Goal: Information Seeking & Learning: Learn about a topic

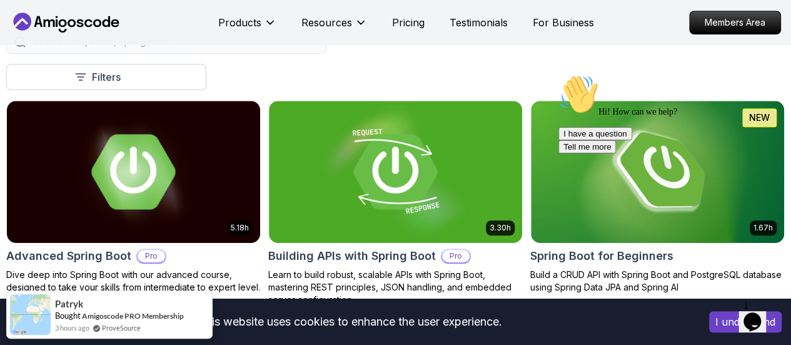
scroll to position [318, 0]
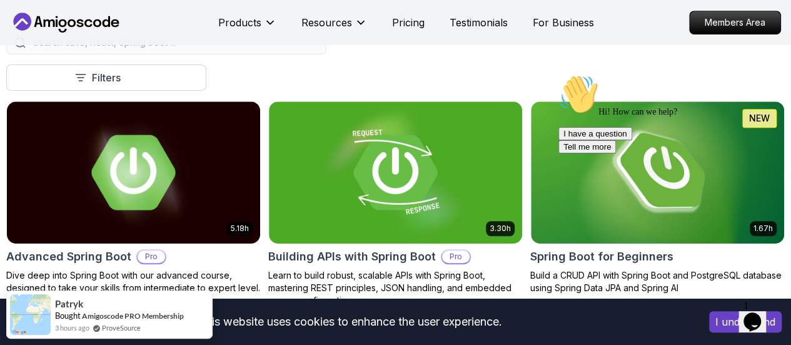
click at [679, 117] on div "Hi! How can we help? I have a question Tell me more" at bounding box center [670, 113] width 225 height 79
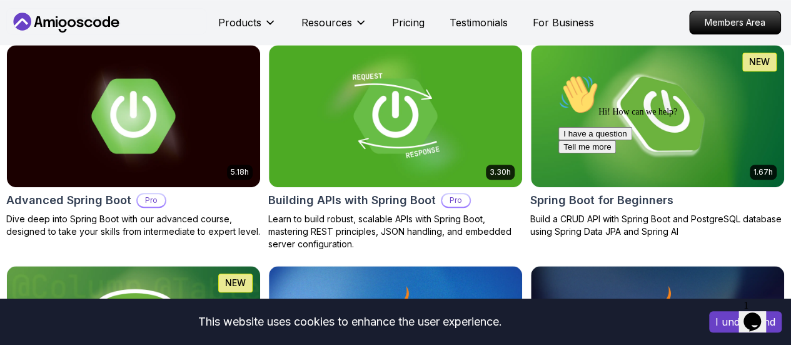
scroll to position [377, 0]
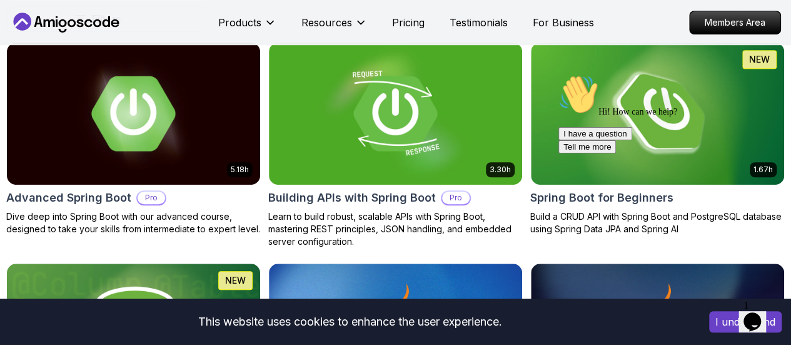
click at [673, 74] on div "Hi! How can we help? I have a question Tell me more" at bounding box center [670, 113] width 225 height 79
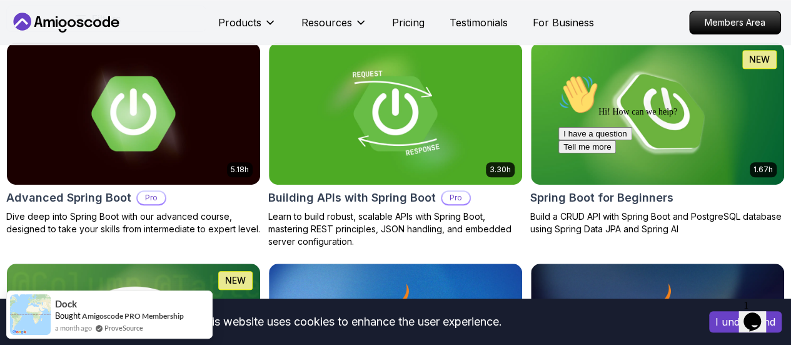
click at [641, 139] on div "Hi! How can we help? I have a question Tell me more" at bounding box center [670, 113] width 225 height 79
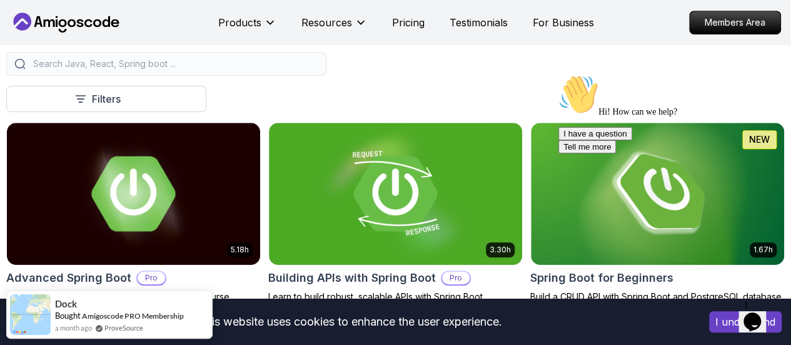
scroll to position [298, 0]
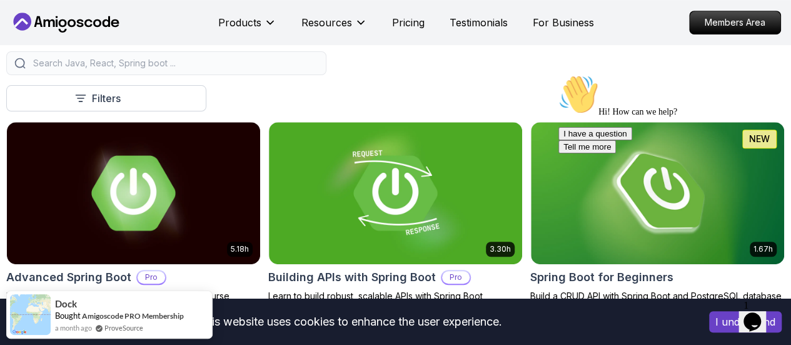
click at [0, 0] on p "Free" at bounding box center [0, 0] width 0 height 0
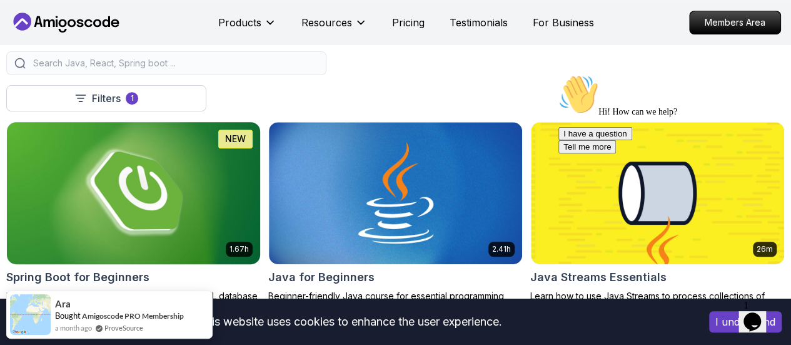
scroll to position [349, 0]
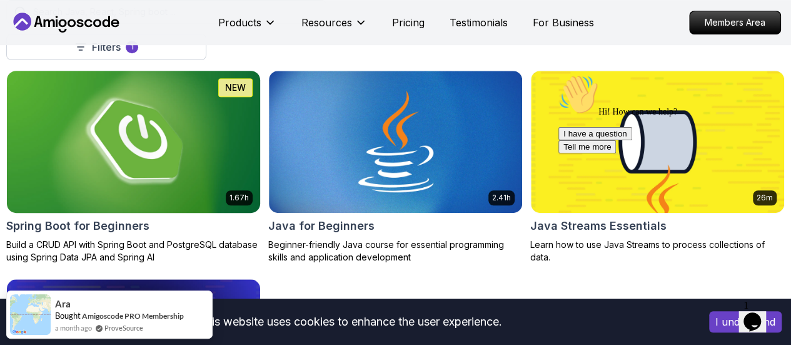
click at [266, 119] on img at bounding box center [134, 141] width 266 height 149
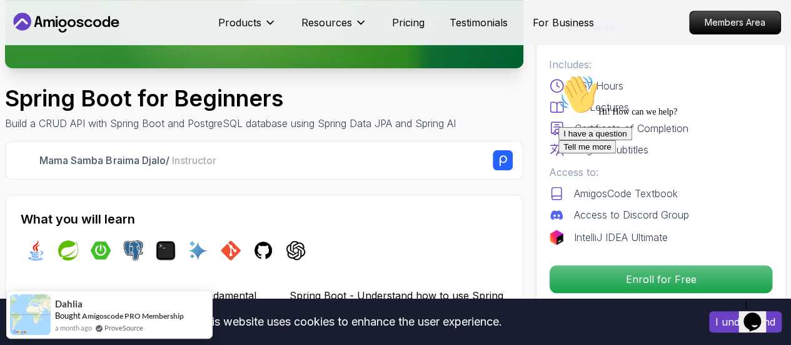
scroll to position [273, 0]
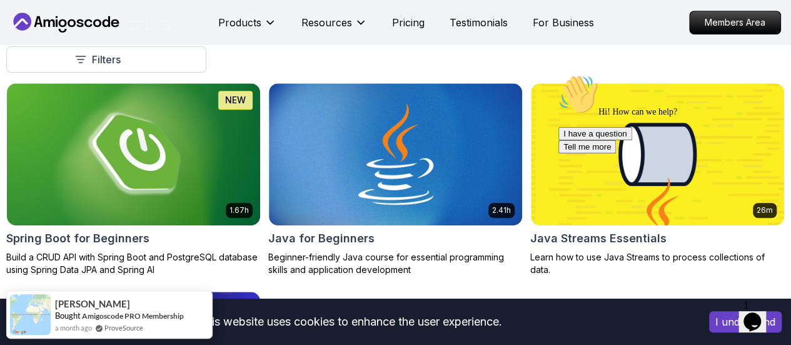
scroll to position [335, 0]
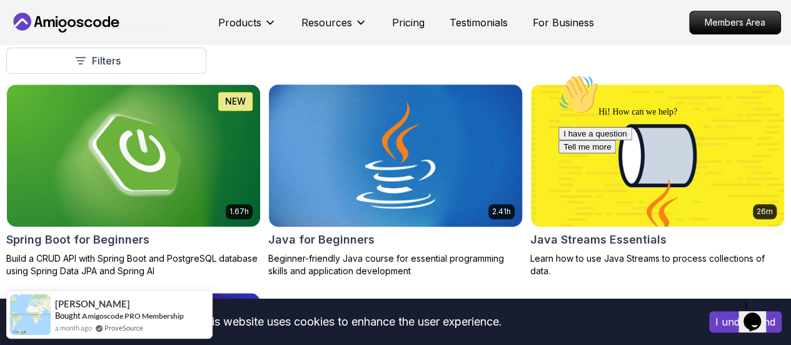
click at [469, 94] on img at bounding box center [396, 155] width 266 height 149
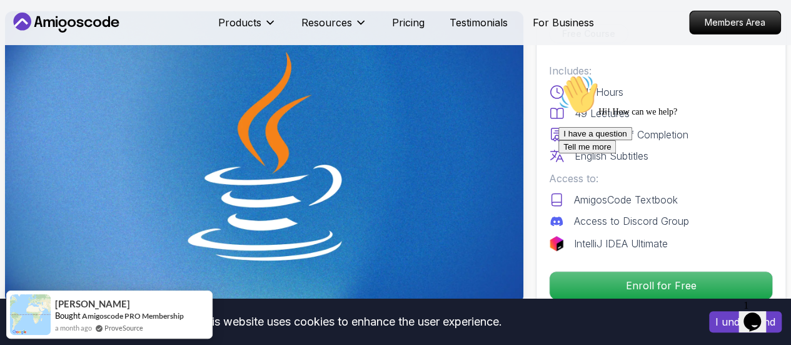
scroll to position [65, 0]
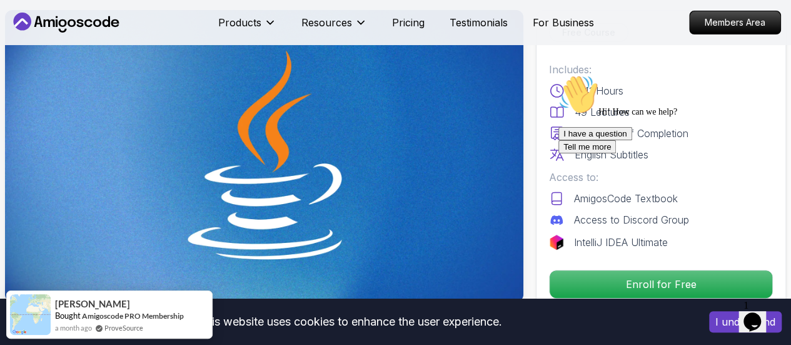
click at [558, 74] on icon "Chat attention grabber" at bounding box center [558, 74] width 0 height 0
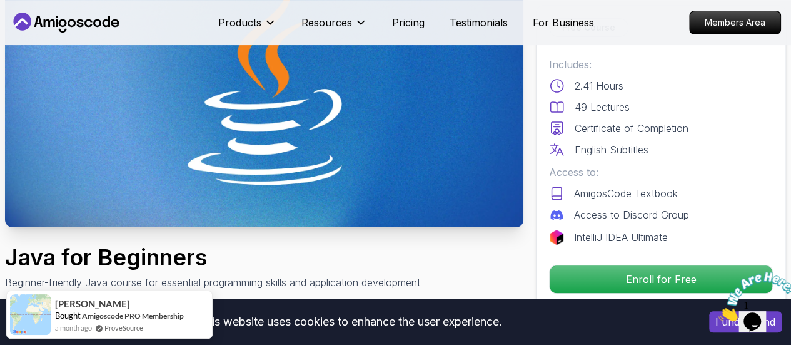
scroll to position [142, 0]
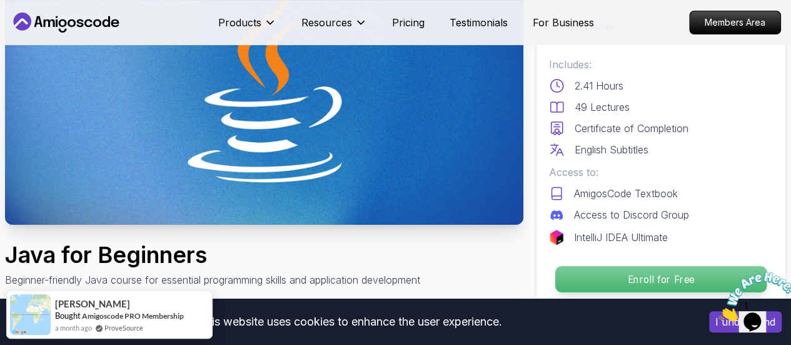
click at [611, 273] on p "Enroll for Free" at bounding box center [660, 279] width 211 height 26
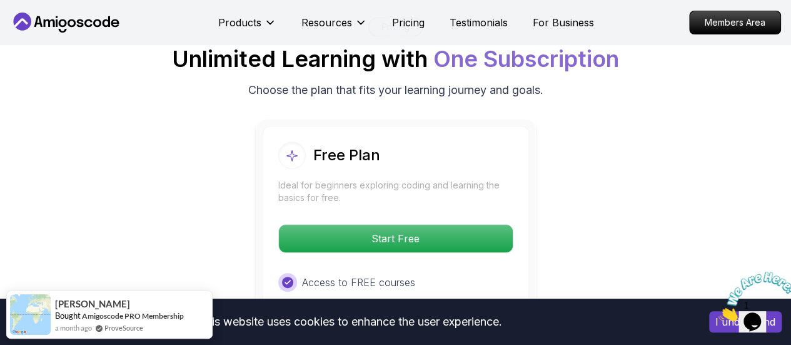
scroll to position [2611, 0]
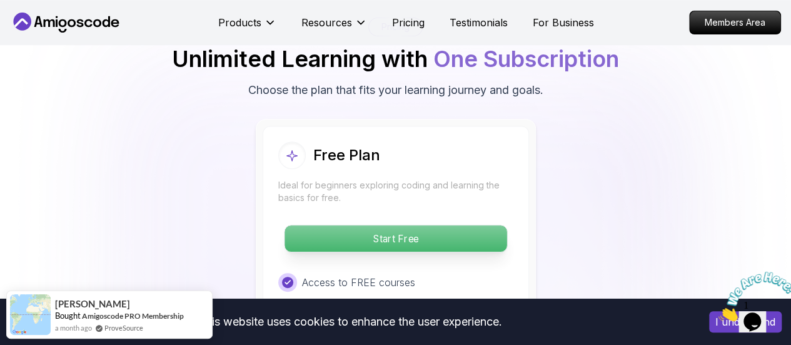
click at [365, 225] on p "Start Free" at bounding box center [395, 238] width 222 height 26
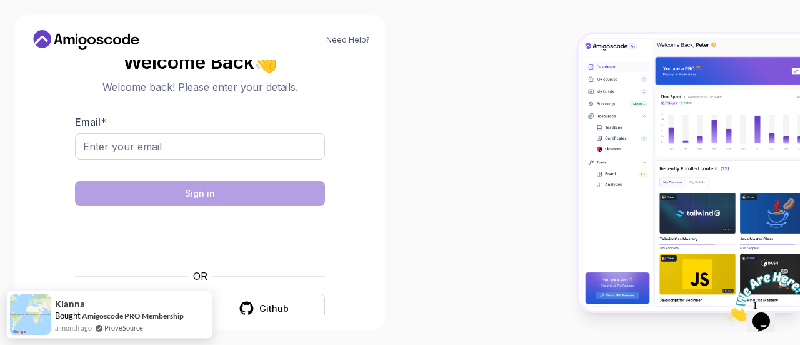
scroll to position [20, 0]
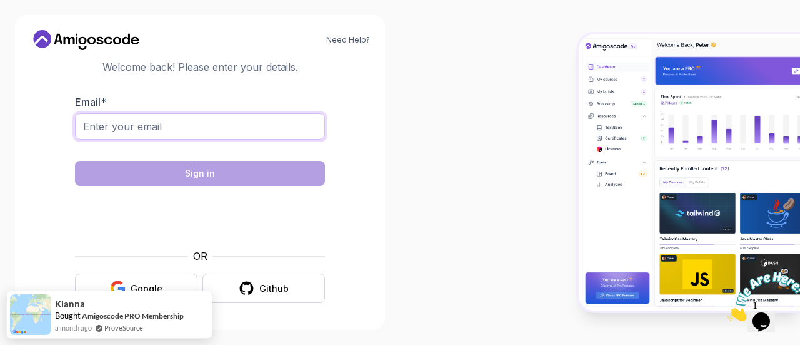
click at [226, 126] on input "Email *" at bounding box center [200, 126] width 250 height 26
type input "[EMAIL_ADDRESS][DOMAIN_NAME]"
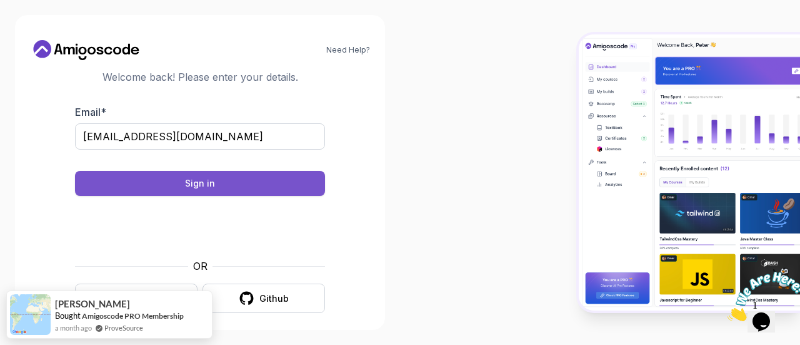
scroll to position [25, 0]
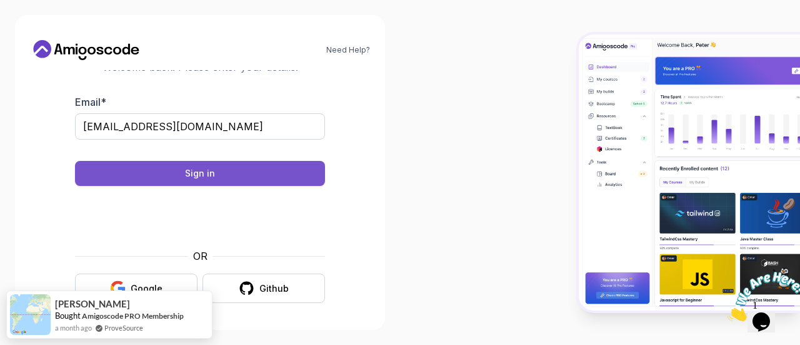
click at [203, 173] on div "Sign in" at bounding box center [200, 173] width 30 height 13
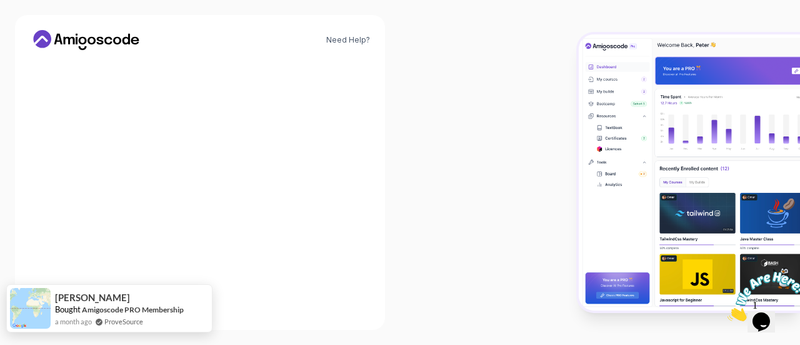
scroll to position [0, 0]
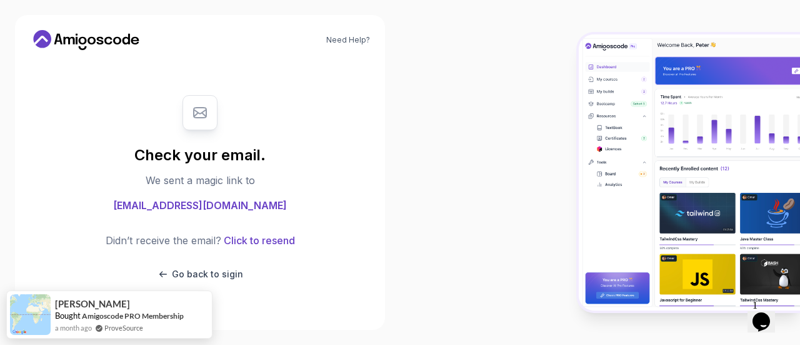
click at [100, 36] on icon at bounding box center [86, 40] width 113 height 20
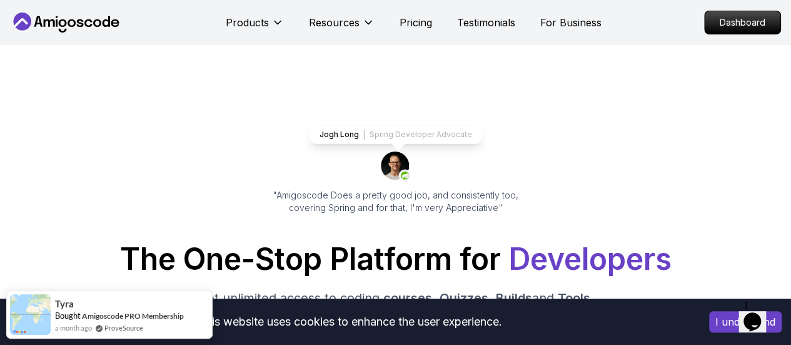
click at [81, 17] on icon at bounding box center [66, 23] width 113 height 20
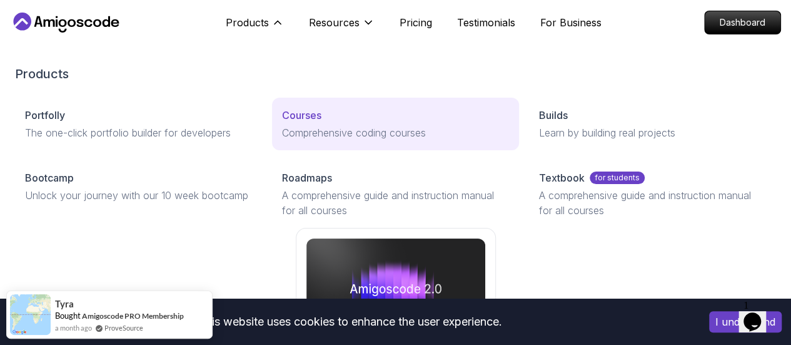
click at [272, 121] on link "Courses Comprehensive coding courses" at bounding box center [395, 124] width 247 height 53
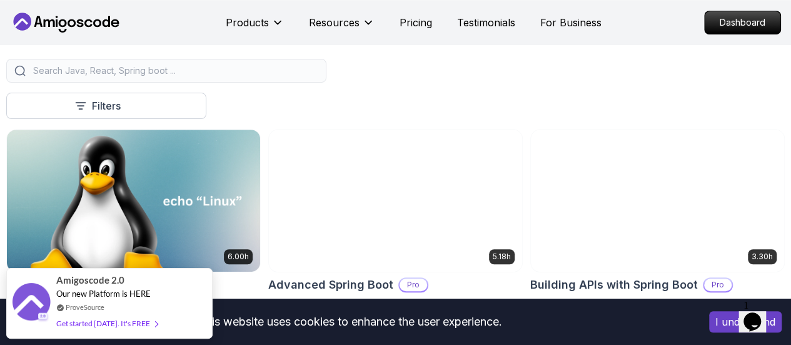
scroll to position [309, 0]
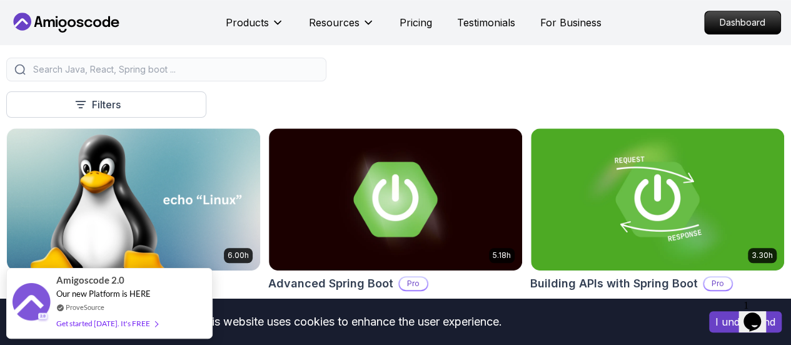
click at [0, 0] on icon "button" at bounding box center [0, 0] width 0 height 0
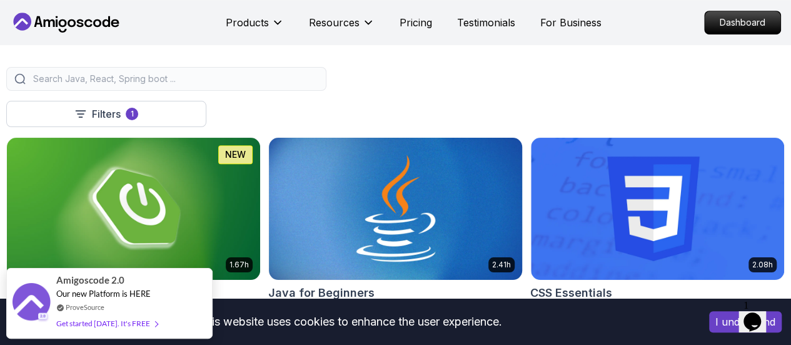
scroll to position [269, 0]
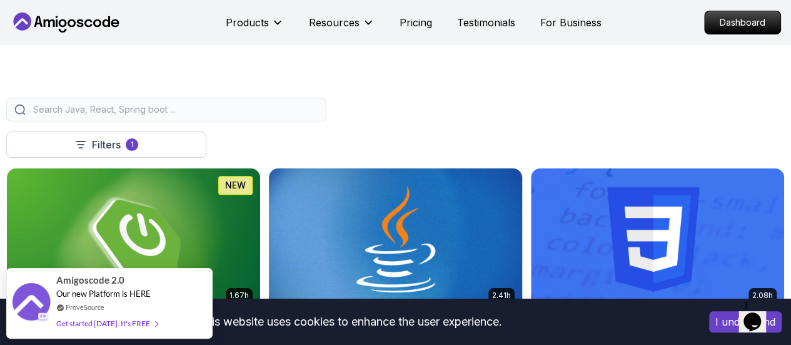
click at [443, 164] on img at bounding box center [396, 238] width 266 height 149
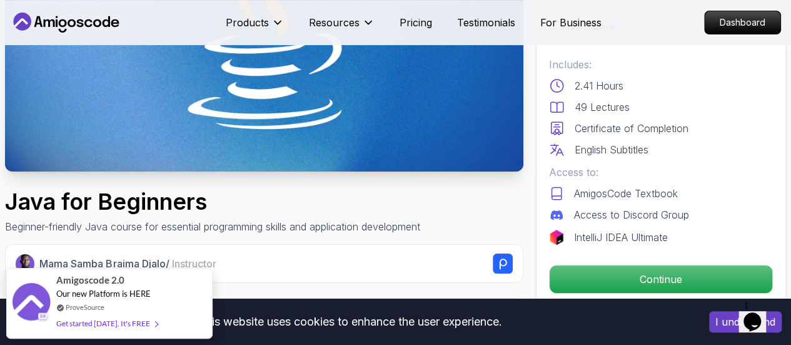
scroll to position [196, 0]
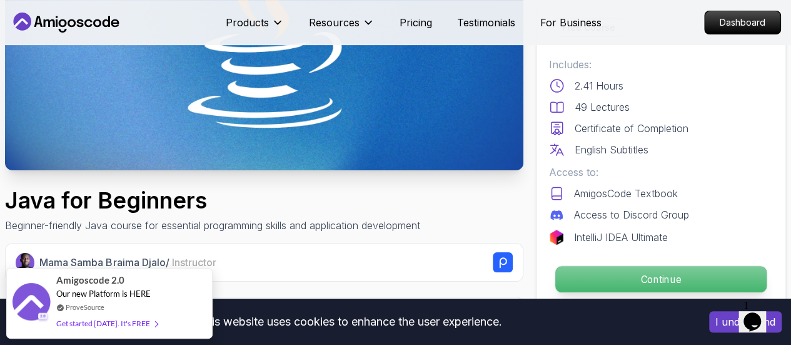
click at [611, 276] on p "Continue" at bounding box center [660, 279] width 211 height 26
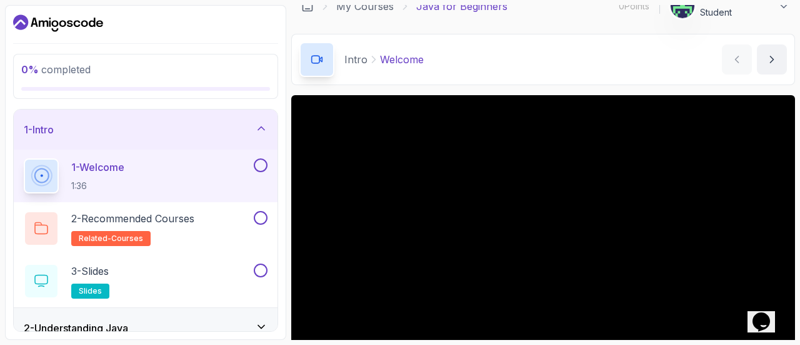
scroll to position [15, 0]
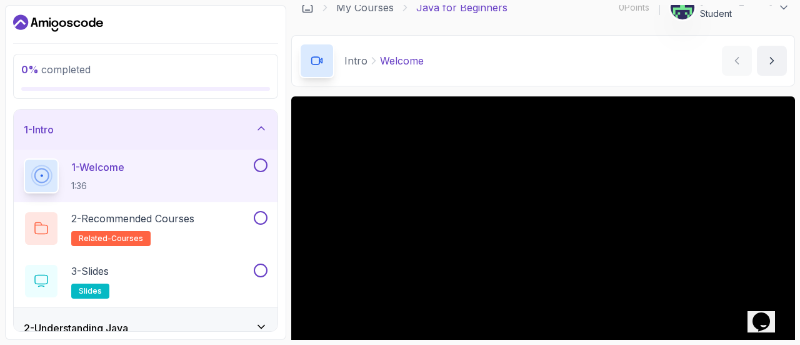
click at [556, 59] on div "Intro Welcome Welcome by [PERSON_NAME]" at bounding box center [543, 60] width 504 height 51
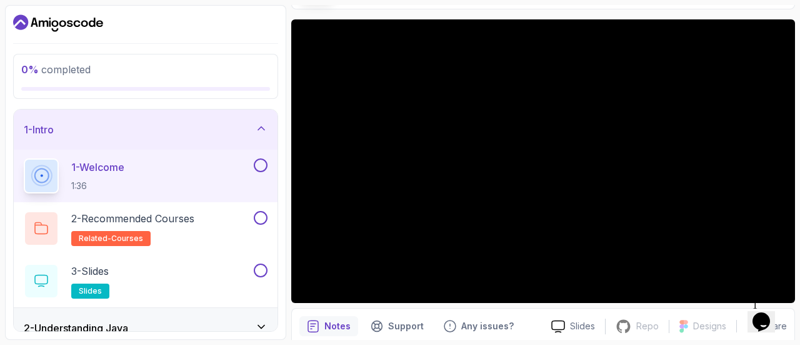
scroll to position [91, 0]
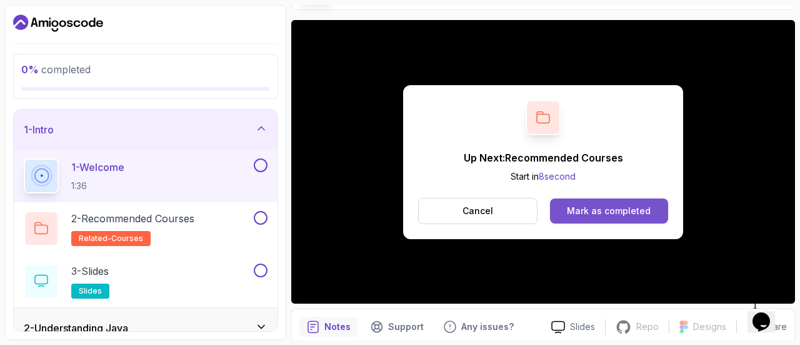
click at [608, 211] on div "Mark as completed" at bounding box center [609, 210] width 84 height 13
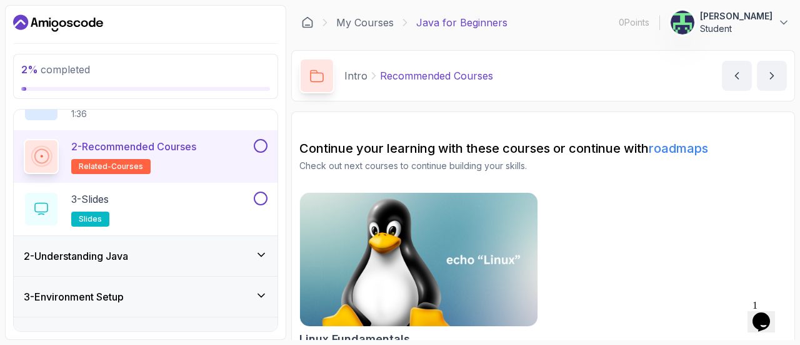
scroll to position [73, 0]
click at [177, 201] on div "3 - Slides slides" at bounding box center [138, 208] width 228 height 35
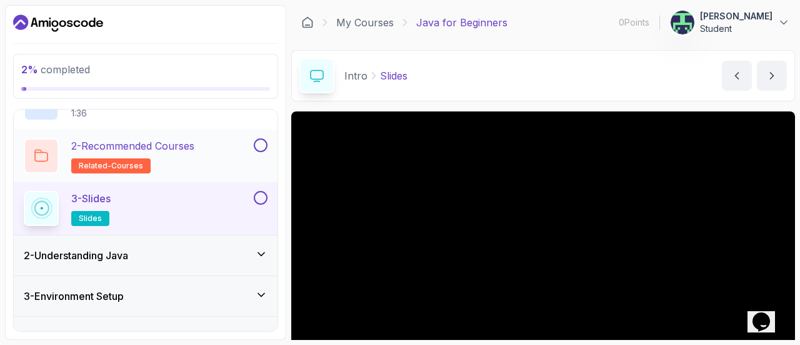
click at [224, 134] on div "2 - Recommended Courses related-courses" at bounding box center [146, 155] width 264 height 53
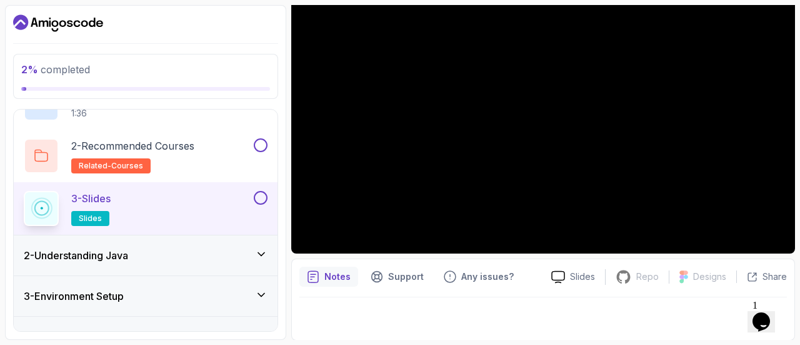
click at [200, 258] on div "2 - Understanding Java" at bounding box center [146, 255] width 244 height 15
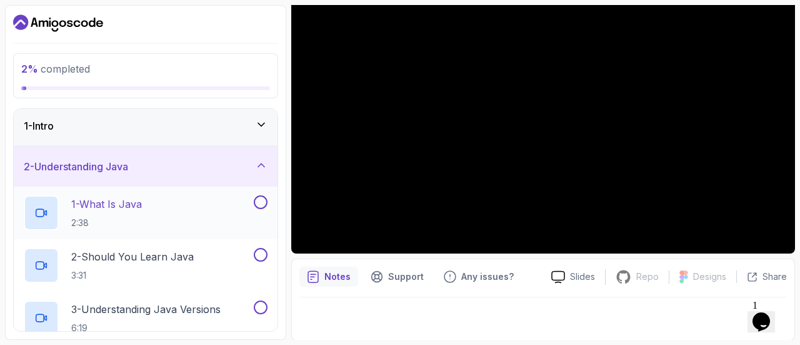
scroll to position [0, 0]
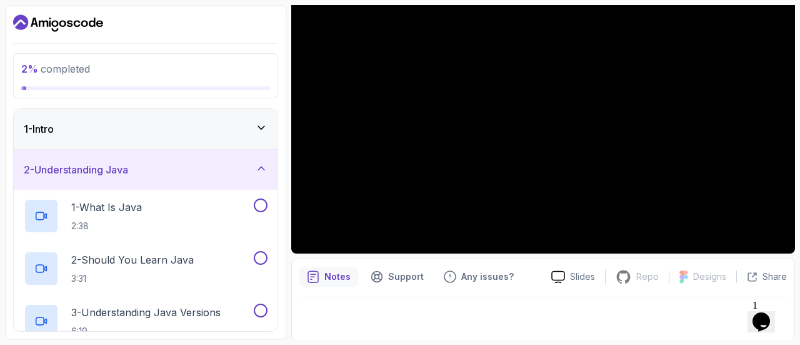
click at [130, 136] on div "1 - Intro" at bounding box center [146, 128] width 244 height 15
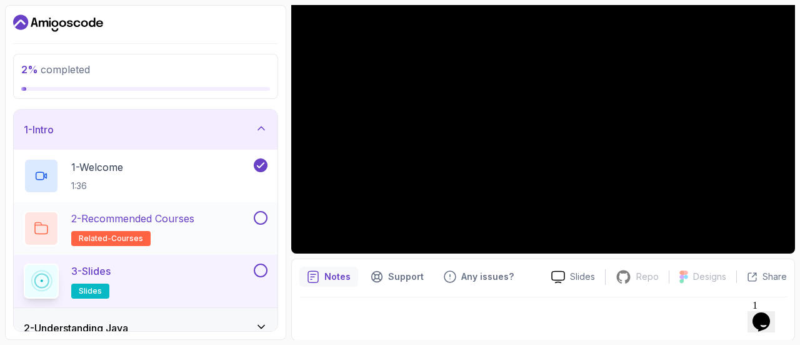
click at [250, 214] on div "2 - Recommended Courses related-courses" at bounding box center [138, 228] width 228 height 35
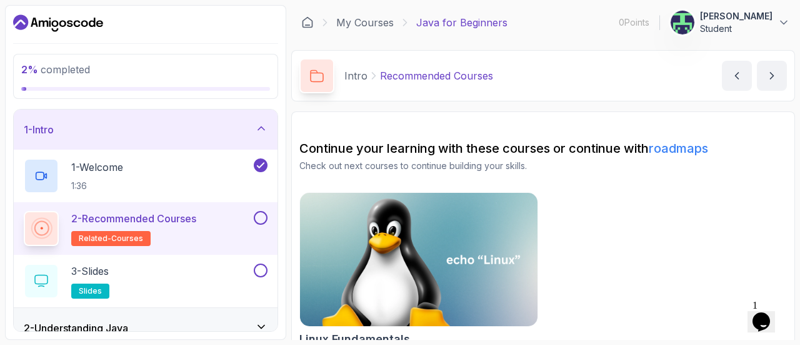
scroll to position [19, 0]
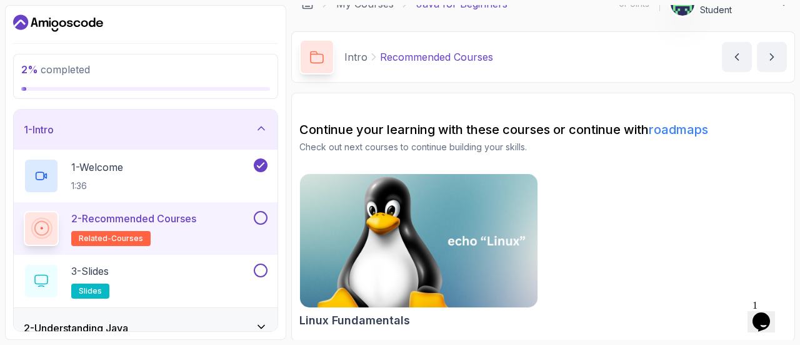
click at [465, 203] on img at bounding box center [418, 241] width 249 height 140
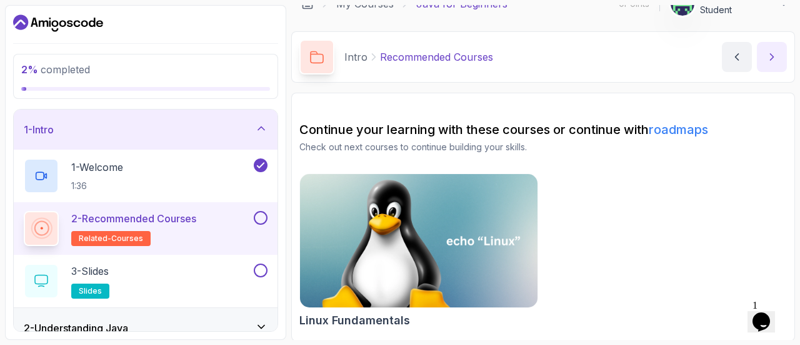
click at [773, 59] on icon "next content" at bounding box center [772, 57] width 13 height 13
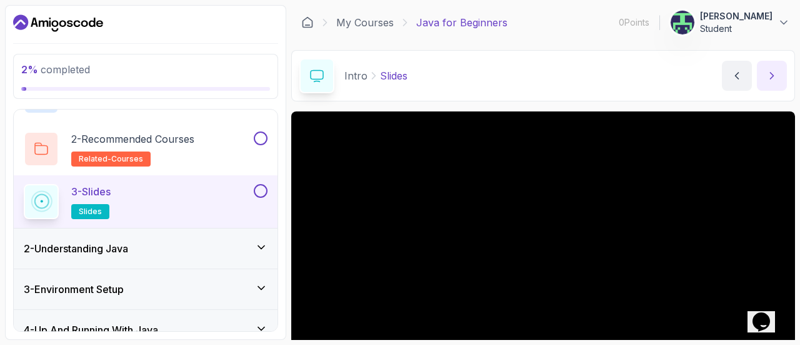
click at [778, 79] on icon "next content" at bounding box center [772, 75] width 13 height 13
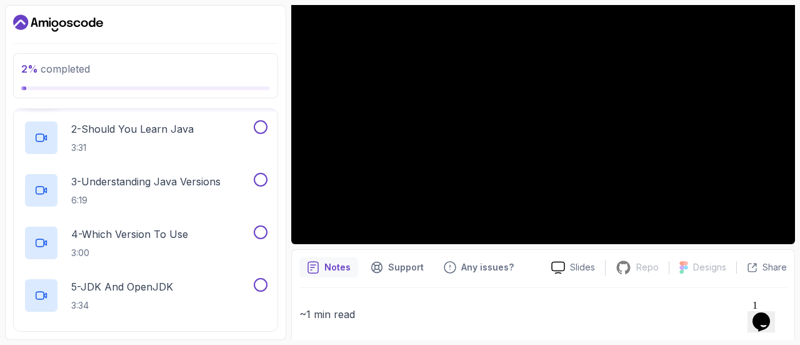
scroll to position [149, 0]
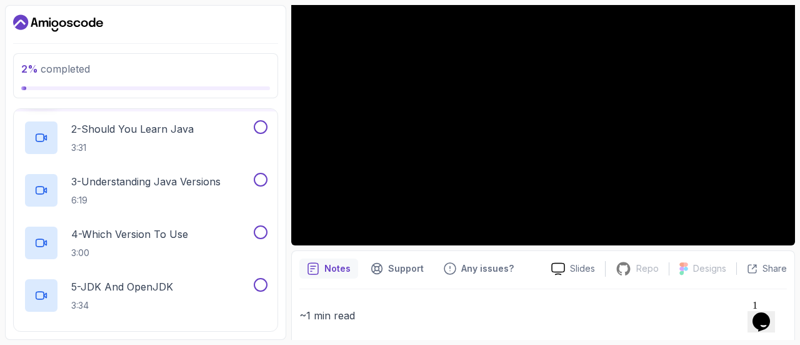
click at [600, 321] on p "~1 min read" at bounding box center [543, 315] width 488 height 18
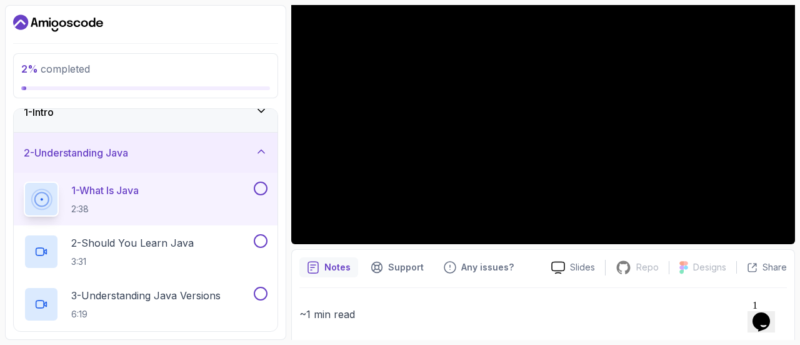
scroll to position [149, 0]
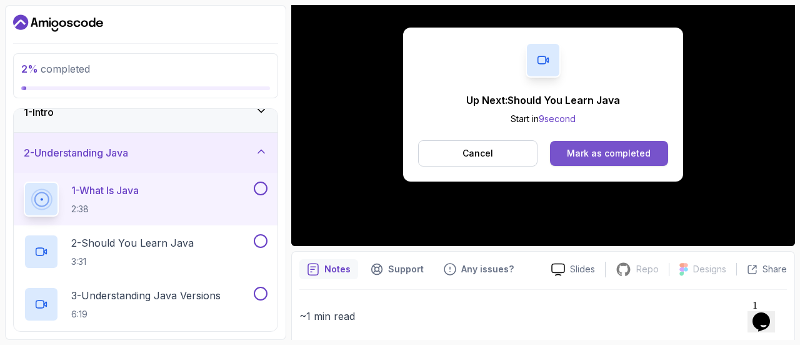
click at [610, 155] on div "Mark as completed" at bounding box center [609, 153] width 84 height 13
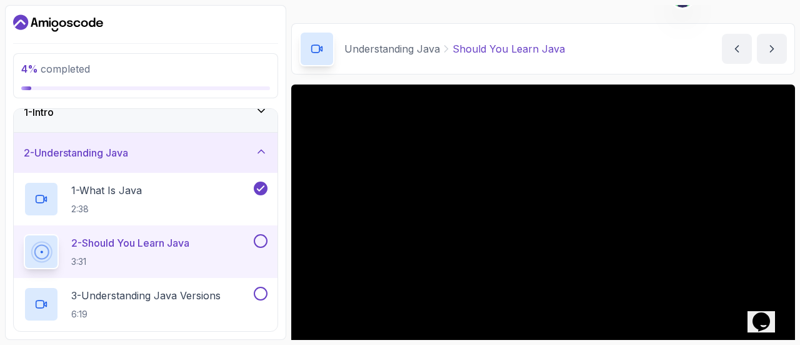
scroll to position [141, 0]
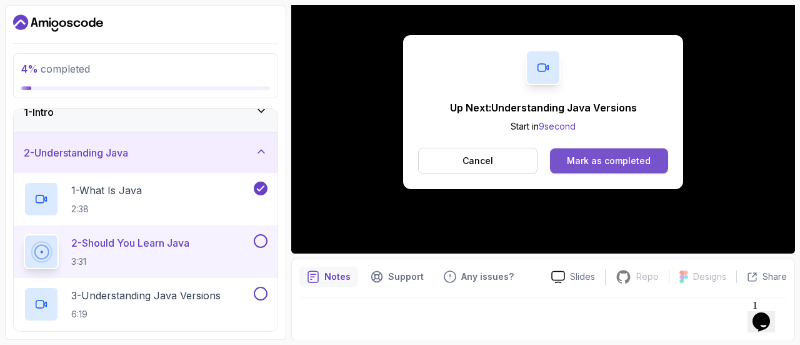
click at [619, 156] on div "Mark as completed" at bounding box center [609, 160] width 84 height 13
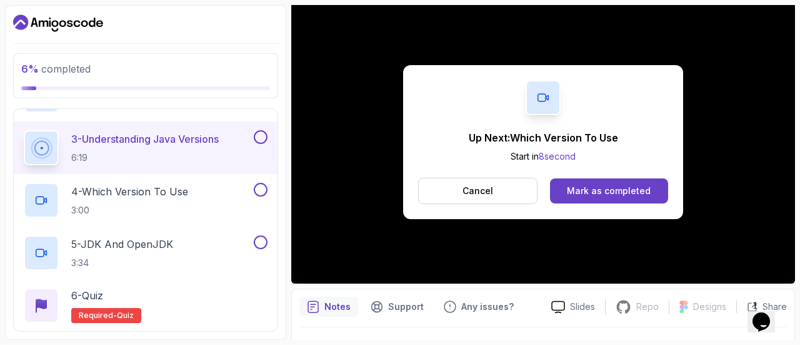
scroll to position [85, 0]
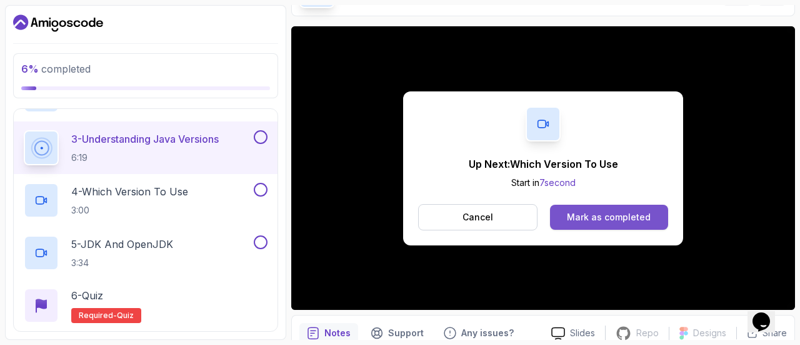
click at [624, 211] on div "Mark as completed" at bounding box center [609, 217] width 84 height 13
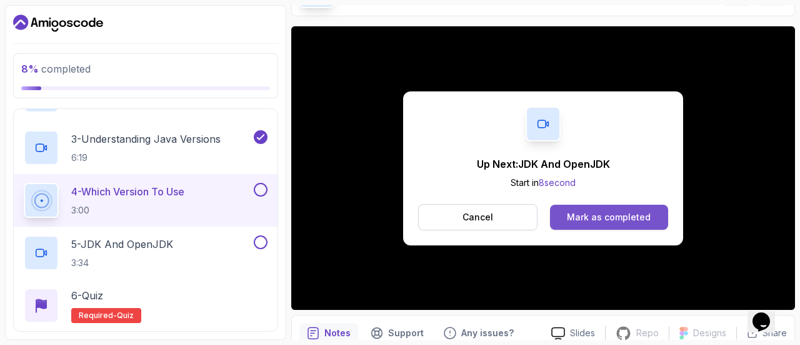
click at [593, 220] on div "Mark as completed" at bounding box center [609, 217] width 84 height 13
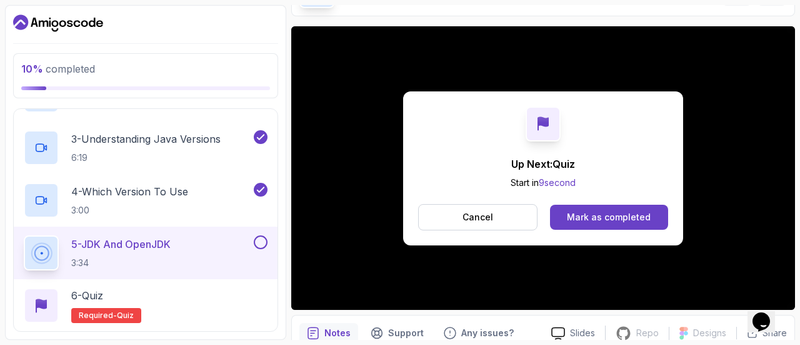
click at [593, 220] on div "Mark as completed" at bounding box center [609, 217] width 84 height 13
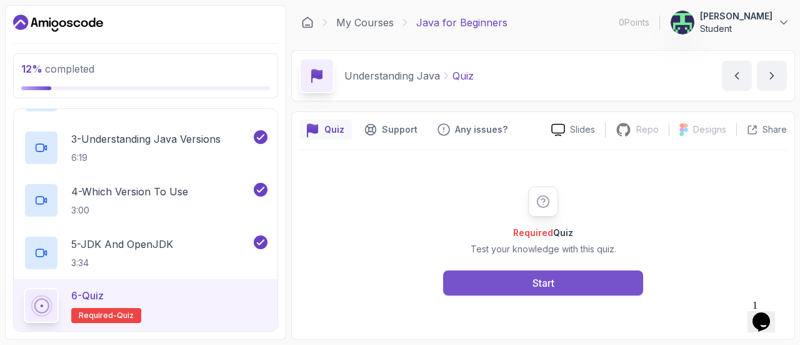
click at [500, 290] on button "Start" at bounding box center [543, 282] width 200 height 25
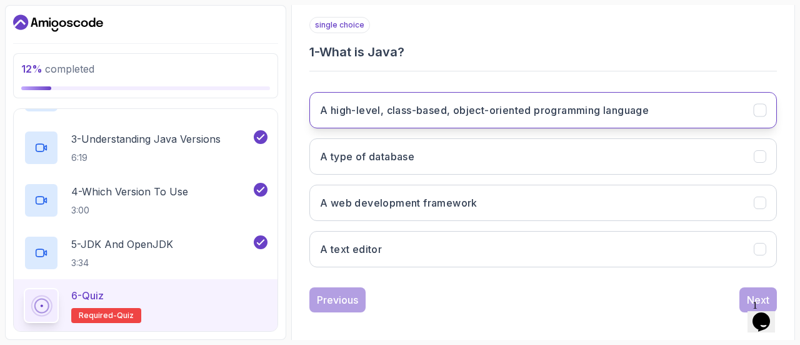
scroll to position [231, 0]
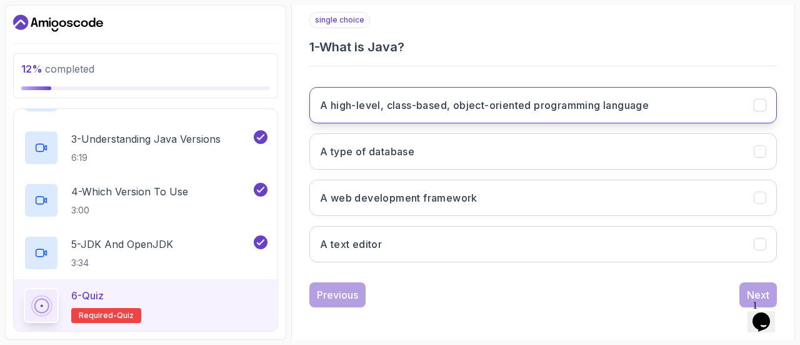
click at [456, 104] on h3 "A high-level, class-based, object-oriented programming language" at bounding box center [484, 105] width 329 height 15
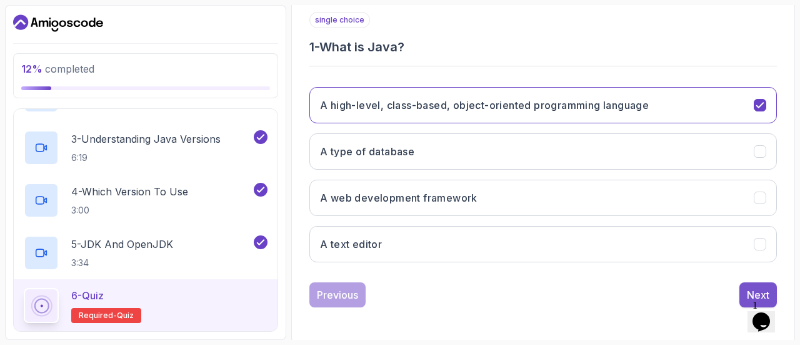
click at [755, 287] on div "Next" at bounding box center [758, 294] width 23 height 15
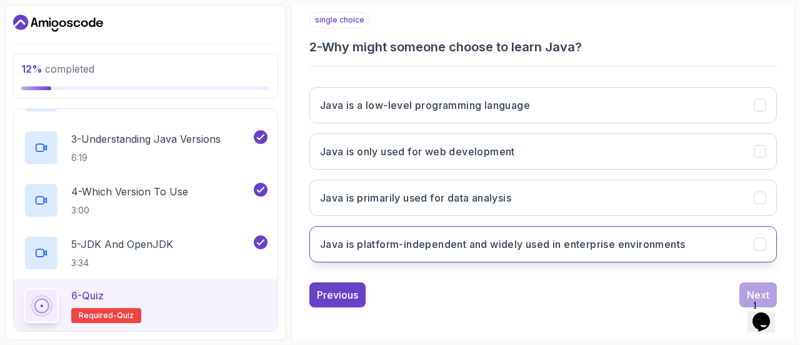
click at [472, 253] on button "Java is platform-independent and widely used in enterprise environments" at bounding box center [543, 244] width 468 height 36
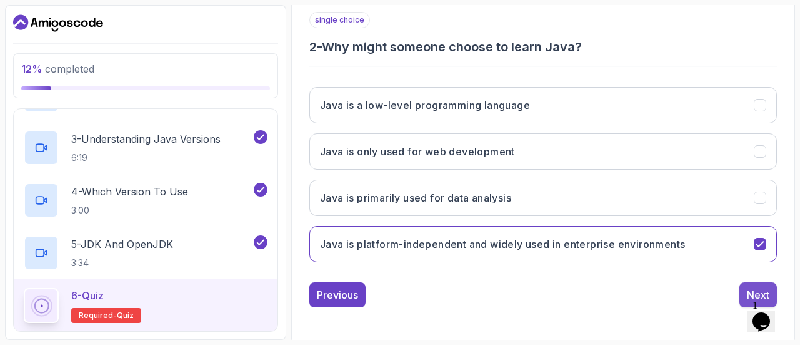
click at [754, 288] on div "Next" at bounding box center [758, 294] width 23 height 15
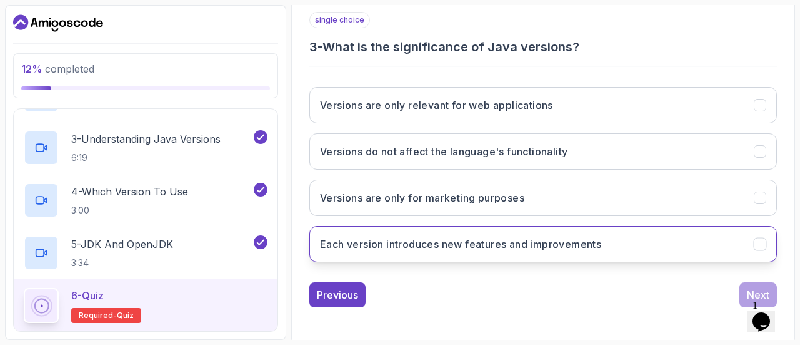
click at [514, 236] on h3 "Each version introduces new features and improvements" at bounding box center [460, 243] width 281 height 15
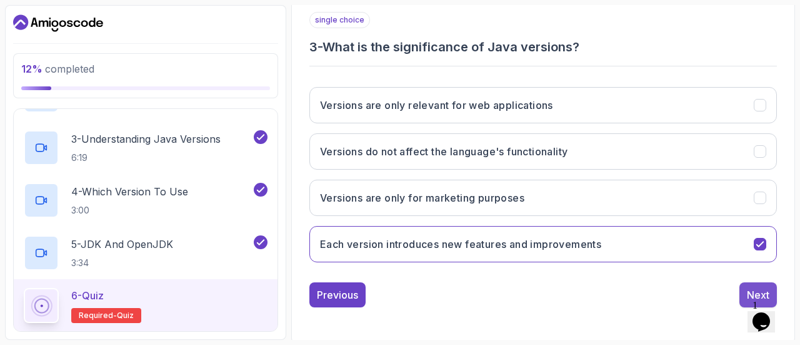
click at [753, 291] on div "Next" at bounding box center [758, 294] width 23 height 15
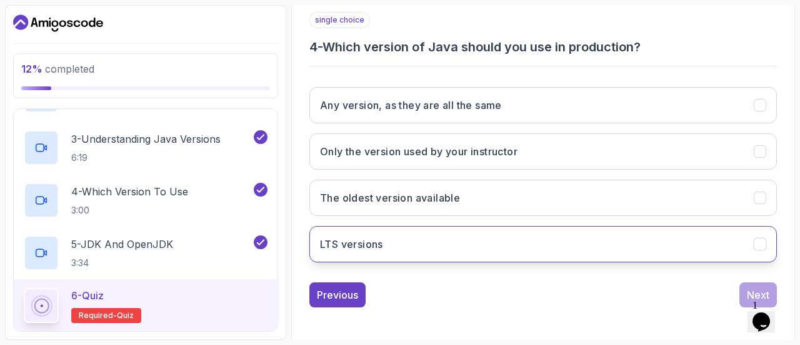
click at [410, 234] on button "LTS versions" at bounding box center [543, 244] width 468 height 36
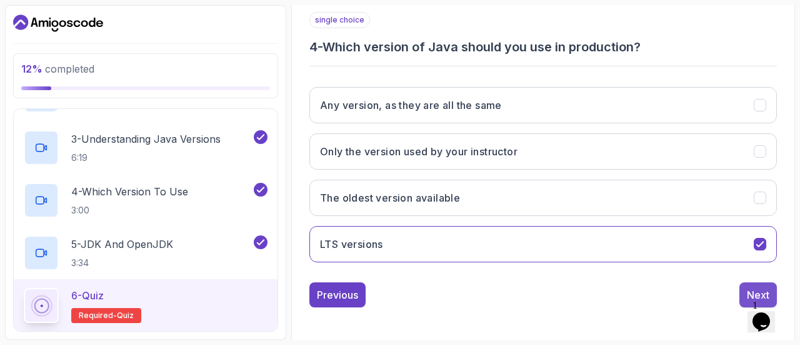
click at [748, 291] on div "Next" at bounding box center [758, 294] width 23 height 15
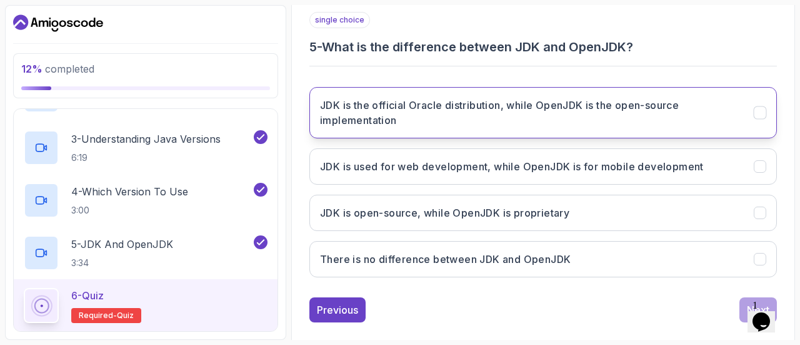
click at [413, 125] on h3 "JDK is the official Oracle distribution, while OpenJDK is the open-source imple…" at bounding box center [529, 113] width 419 height 30
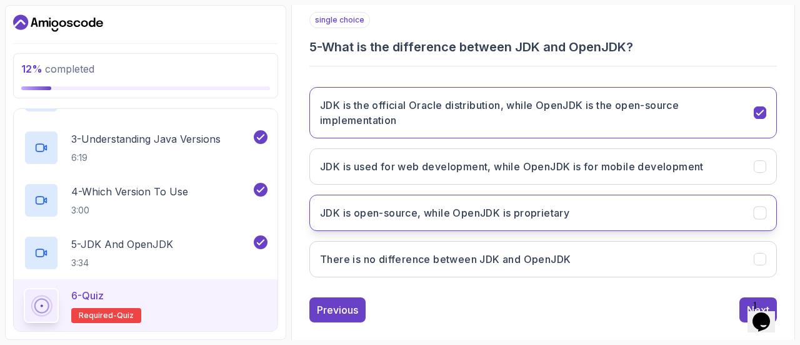
scroll to position [246, 0]
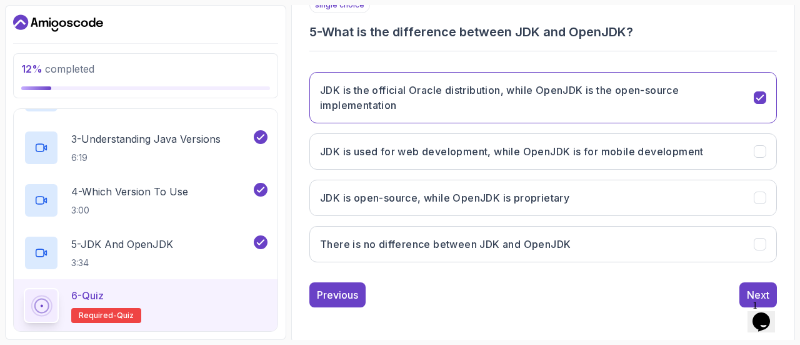
click at [758, 299] on div "1 Opens Chat This icon Opens the chat window." at bounding box center [768, 304] width 30 height 11
click at [757, 289] on div "Next" at bounding box center [758, 294] width 23 height 15
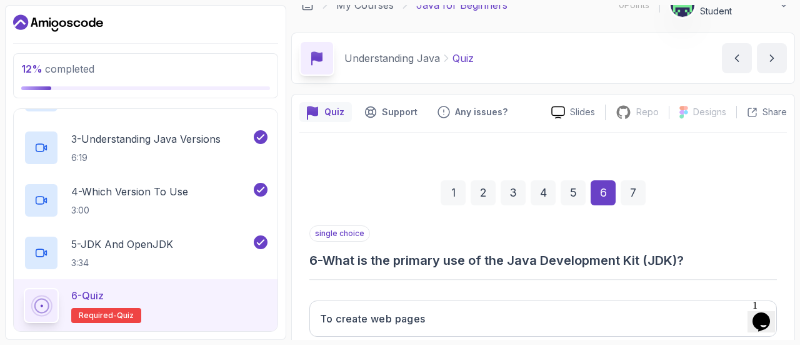
scroll to position [231, 0]
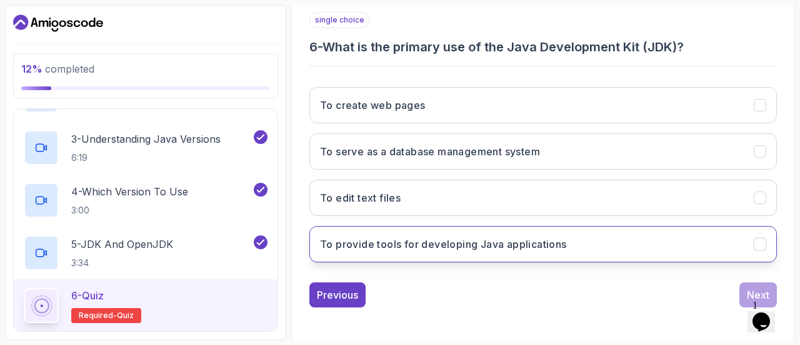
click at [529, 244] on h3 "To provide tools for developing Java applications" at bounding box center [443, 243] width 247 height 15
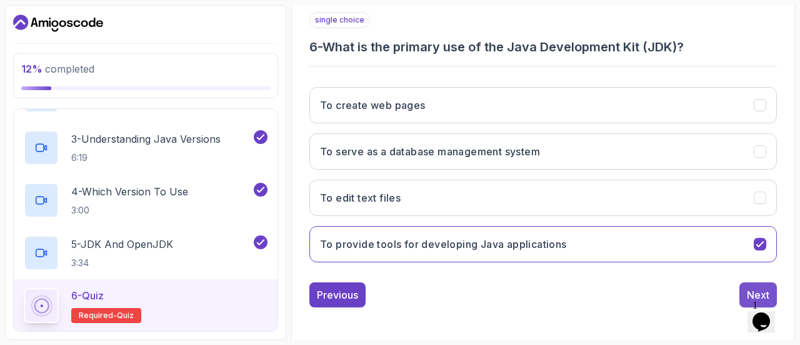
click at [756, 291] on div "Next" at bounding box center [758, 294] width 23 height 15
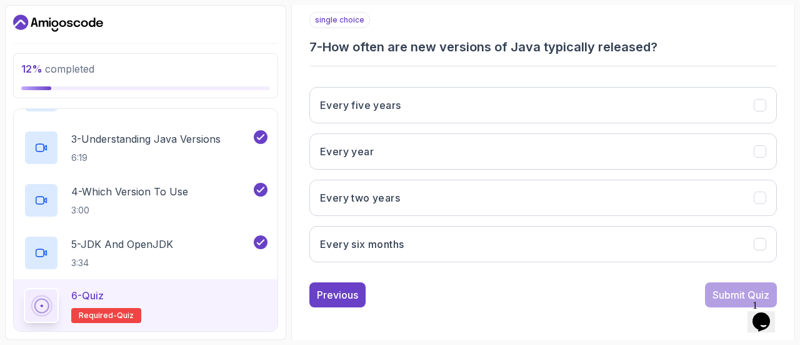
click at [389, 131] on div "Every five years Every year Every two years Every six months" at bounding box center [543, 174] width 468 height 195
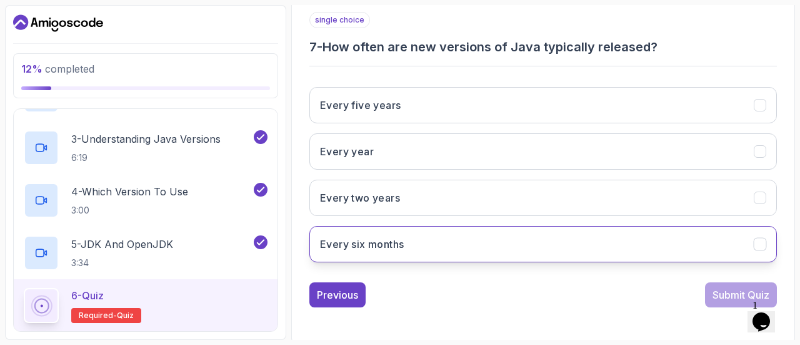
click at [441, 233] on button "Every six months" at bounding box center [543, 244] width 468 height 36
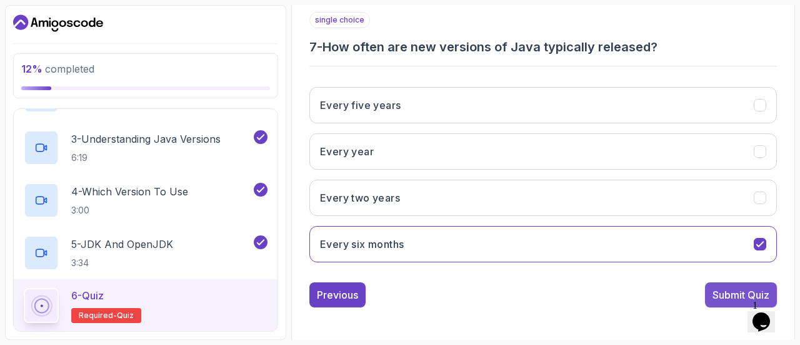
click at [717, 294] on div "Submit Quiz" at bounding box center [741, 294] width 57 height 15
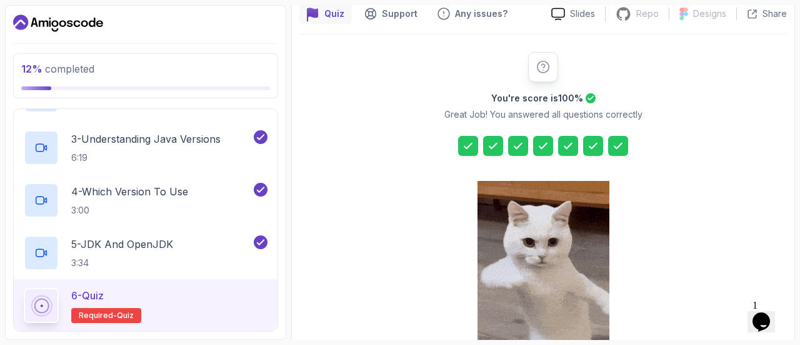
scroll to position [253, 0]
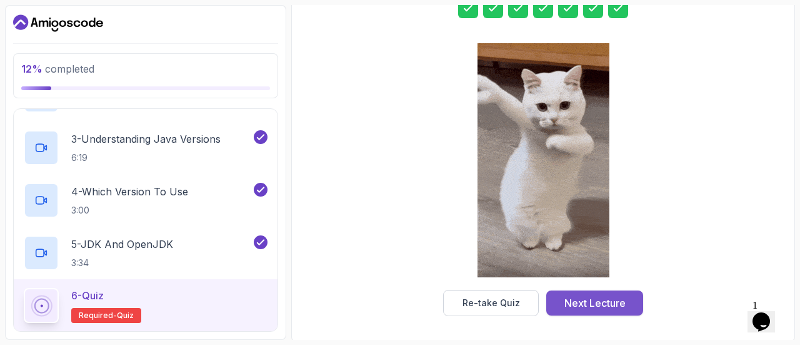
click at [575, 298] on div "Next Lecture" at bounding box center [595, 302] width 61 height 15
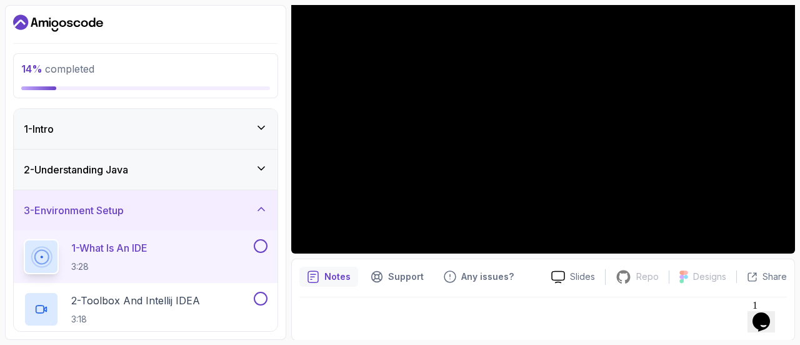
scroll to position [427, 0]
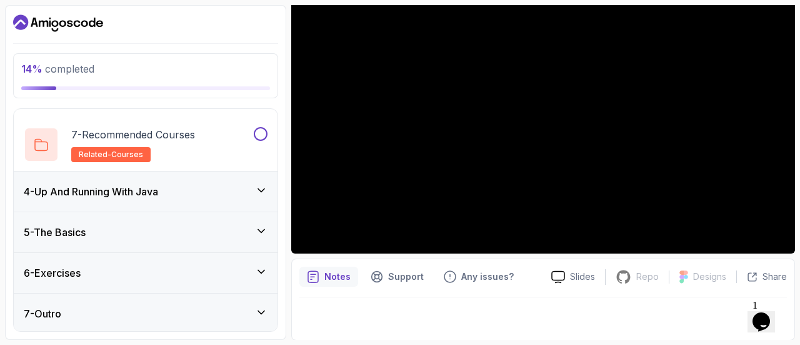
click at [148, 311] on div "7 - Outro" at bounding box center [146, 313] width 244 height 15
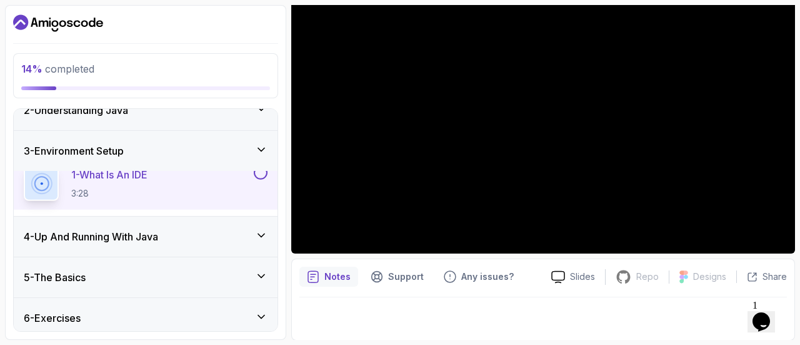
scroll to position [217, 0]
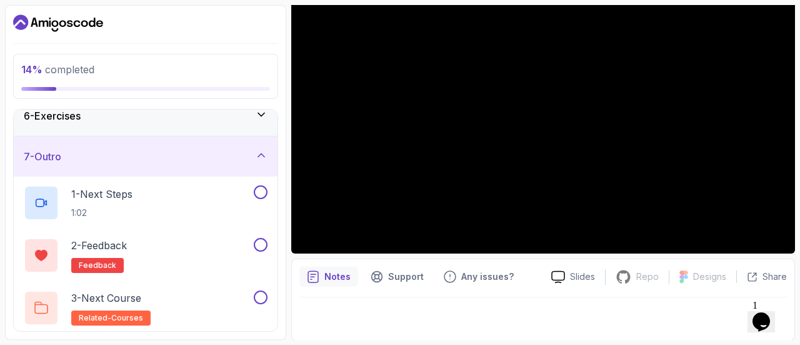
click at [143, 141] on div "7 - Outro" at bounding box center [146, 156] width 264 height 40
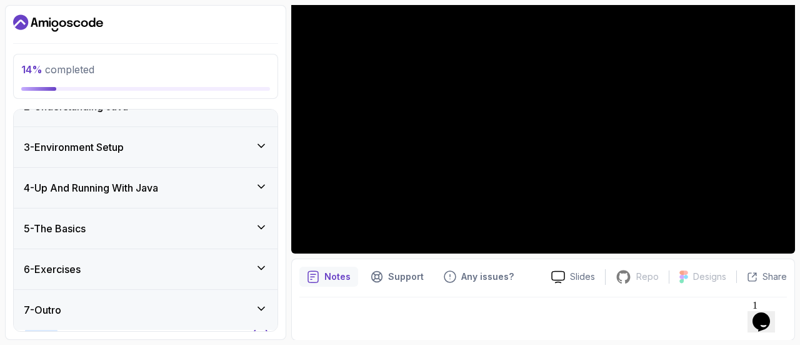
scroll to position [59, 0]
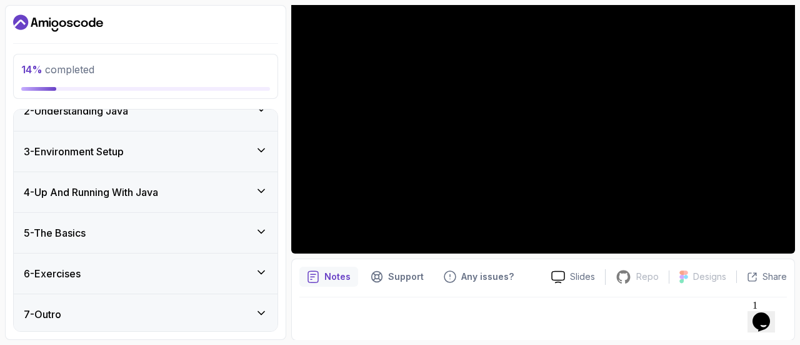
click at [64, 279] on div "6 - Exercises" at bounding box center [146, 273] width 264 height 40
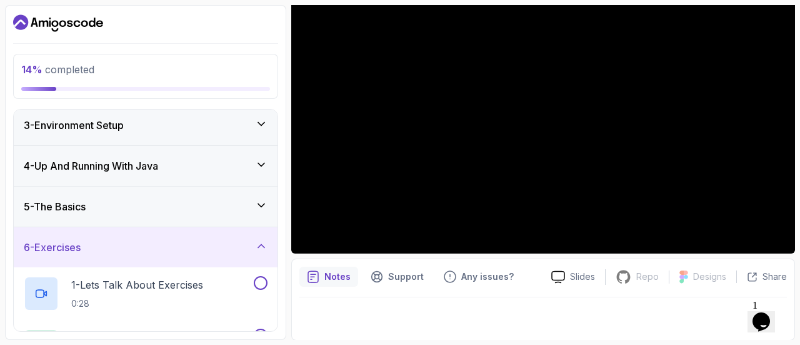
scroll to position [66, 0]
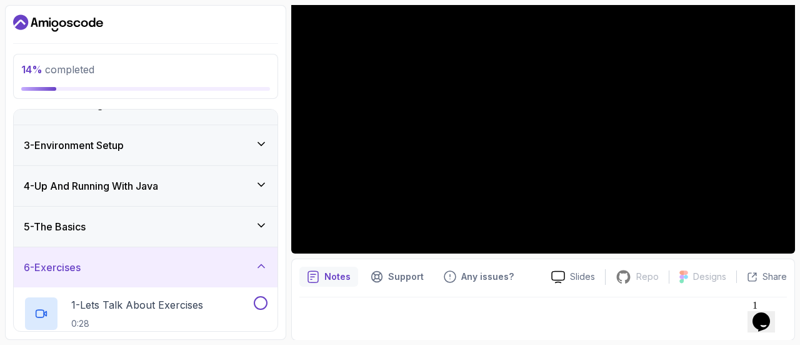
click at [86, 228] on h3 "5 - The Basics" at bounding box center [55, 226] width 62 height 15
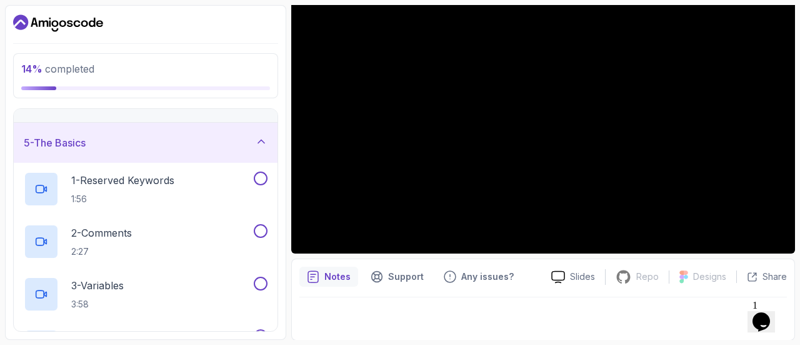
scroll to position [89, 0]
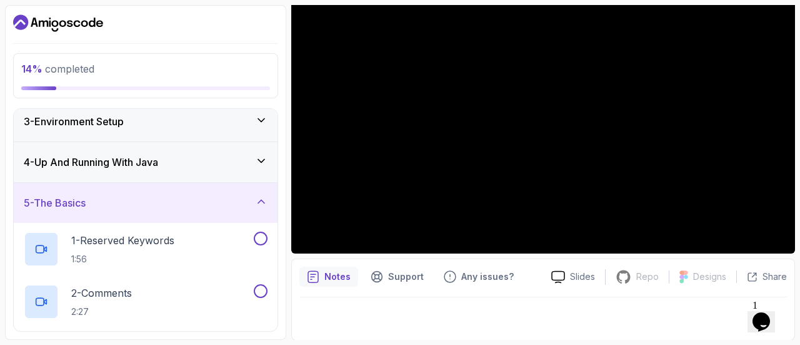
click at [142, 203] on div "5 - The Basics" at bounding box center [146, 202] width 244 height 15
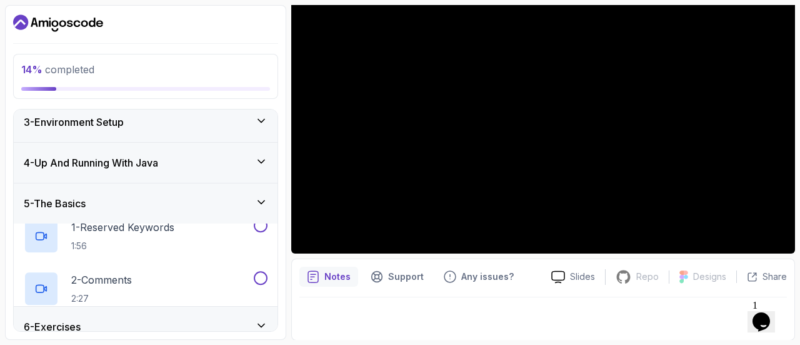
scroll to position [59, 0]
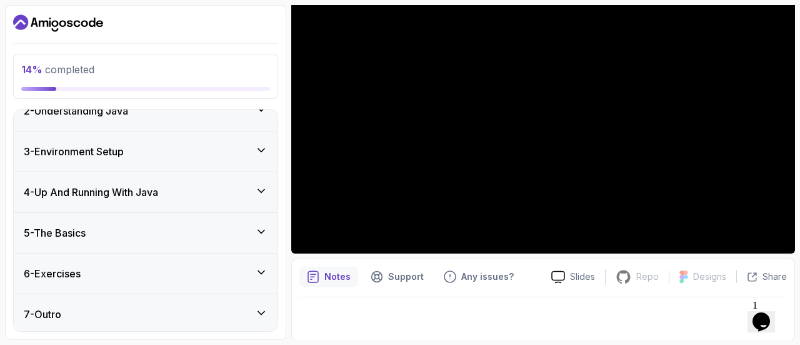
click at [117, 178] on div "4 - Up And Running With Java" at bounding box center [146, 192] width 264 height 40
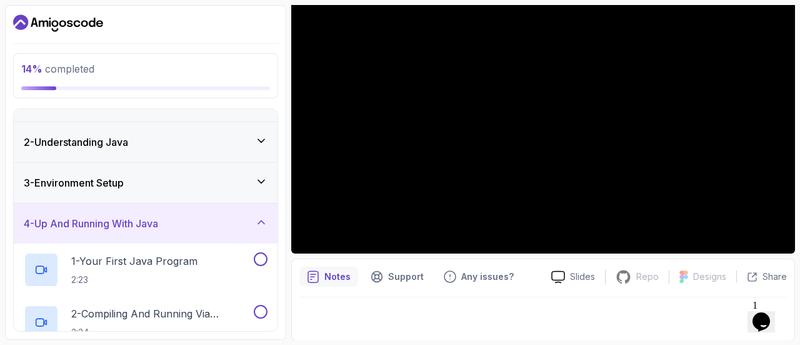
click at [94, 179] on h3 "3 - Environment Setup" at bounding box center [74, 182] width 100 height 15
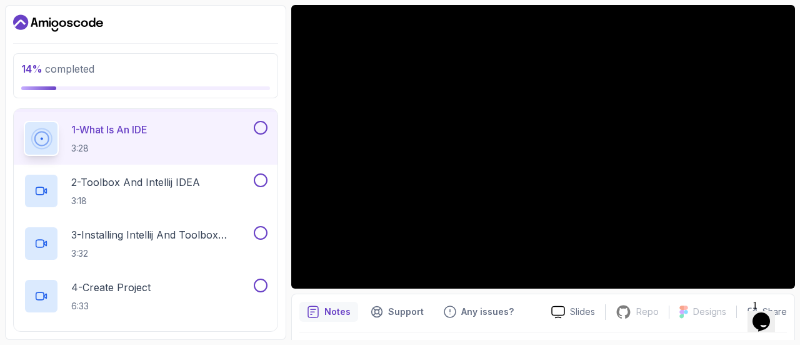
scroll to position [106, 0]
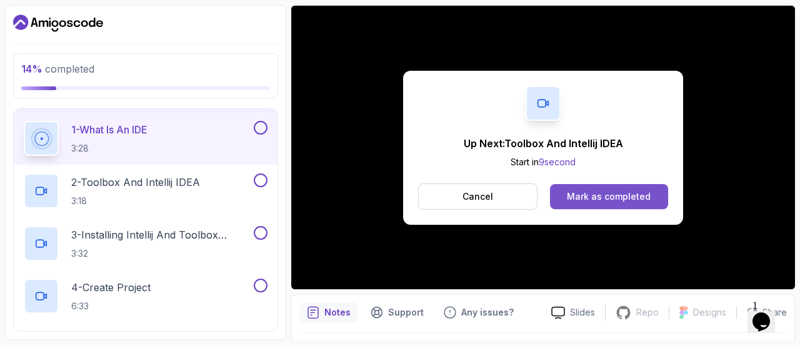
click at [596, 194] on div "Mark as completed" at bounding box center [609, 196] width 84 height 13
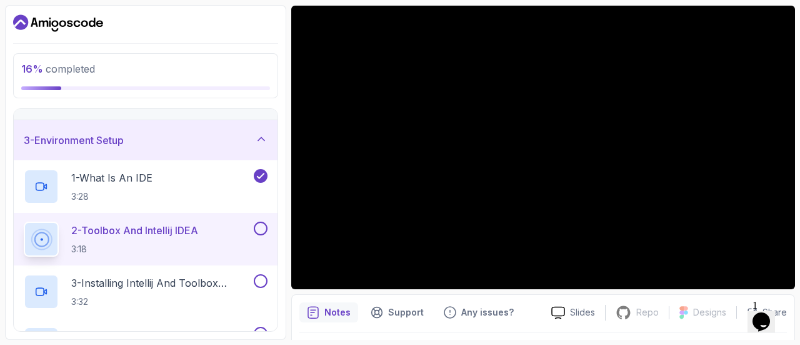
scroll to position [106, 0]
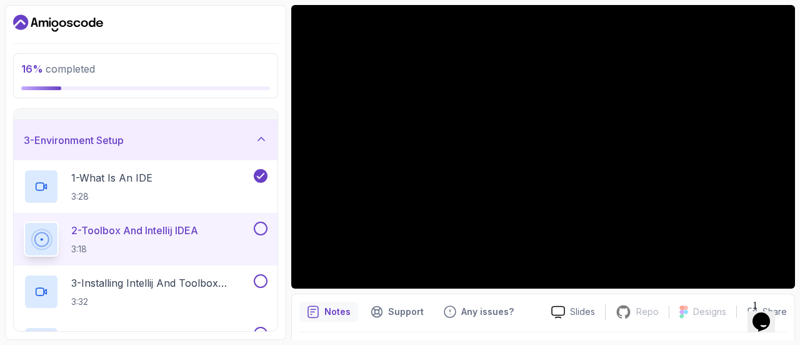
click at [184, 238] on h2 "2 - Toolbox And Intellij IDEA 3:18" at bounding box center [134, 239] width 127 height 33
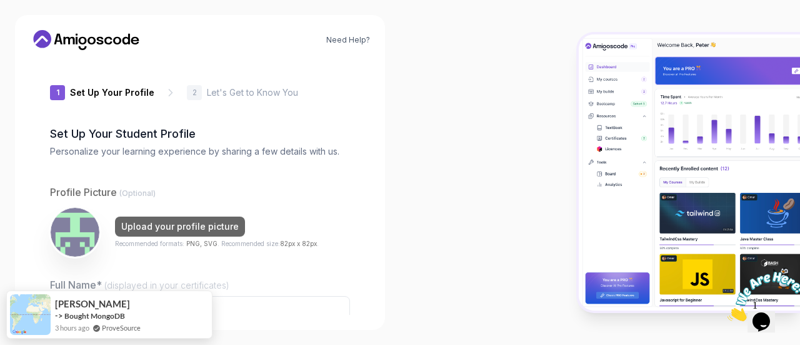
type input "wittyweaself3dcd"
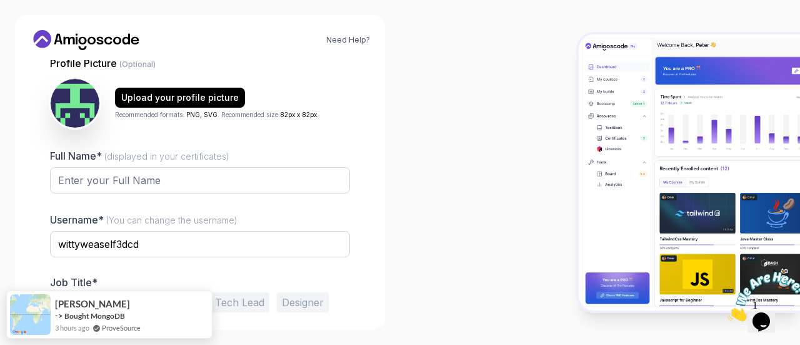
scroll to position [128, 0]
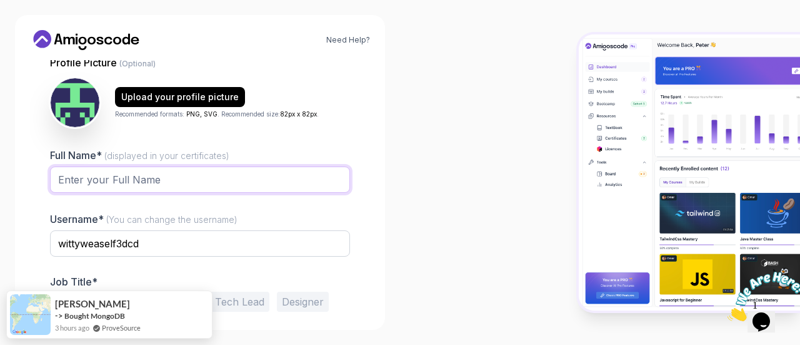
click at [126, 179] on input "Full Name* (displayed in your certificates)" at bounding box center [200, 179] width 300 height 26
type input "[PERSON_NAME]"
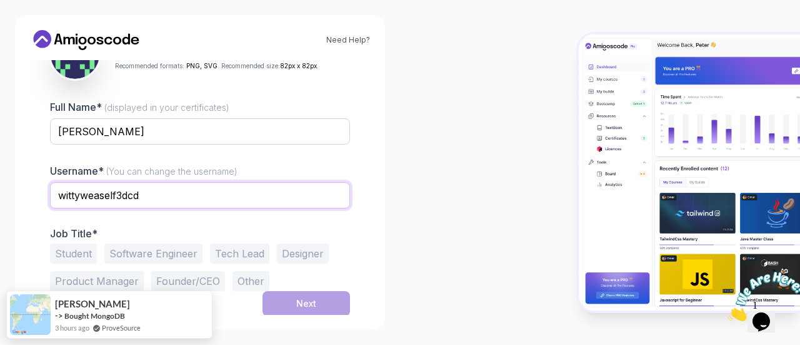
click at [154, 194] on input "wittyweaself3dcd" at bounding box center [200, 195] width 300 height 26
click at [78, 248] on button "Student" at bounding box center [73, 253] width 47 height 20
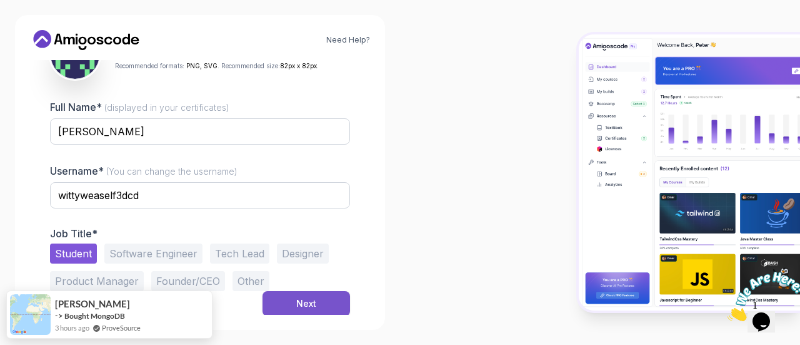
click at [321, 303] on button "Next" at bounding box center [307, 303] width 88 height 25
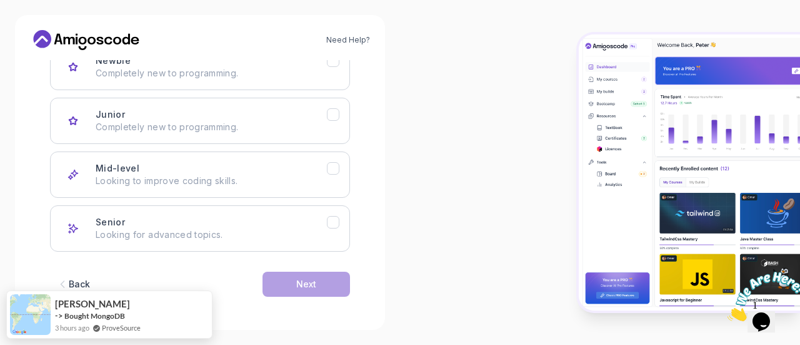
scroll to position [208, 0]
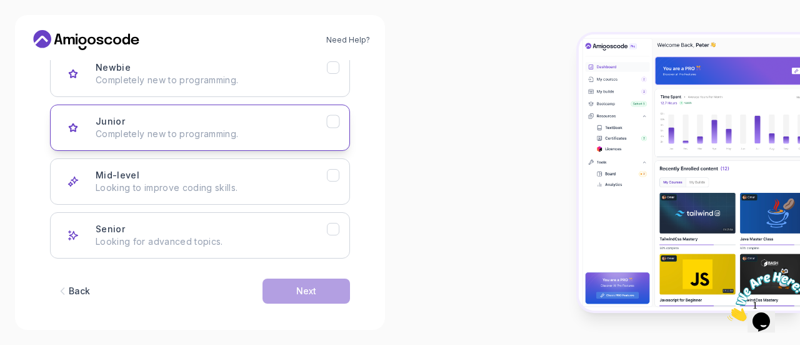
click at [171, 123] on div "Junior Completely new to programming." at bounding box center [211, 127] width 231 height 25
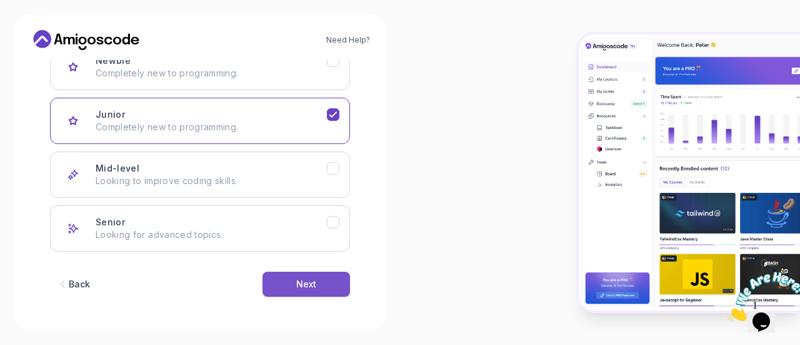
click at [276, 277] on button "Next" at bounding box center [307, 283] width 88 height 25
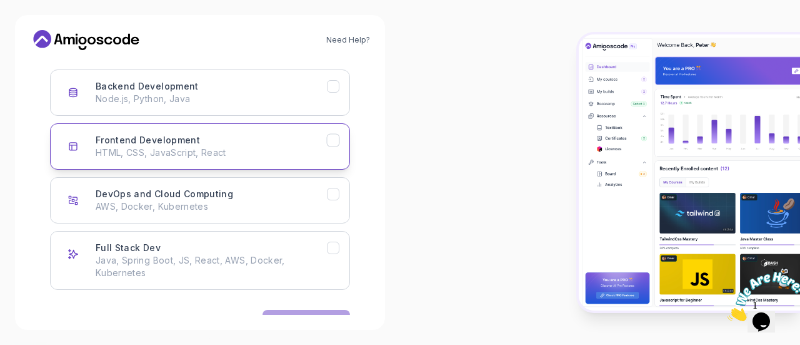
scroll to position [188, 0]
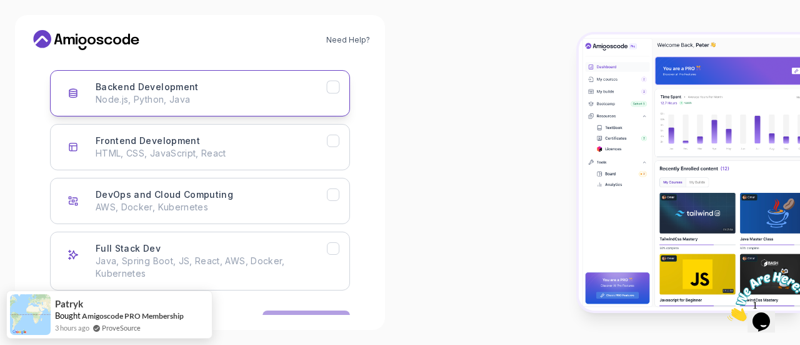
click at [188, 92] on h3 "Backend Development" at bounding box center [147, 87] width 103 height 13
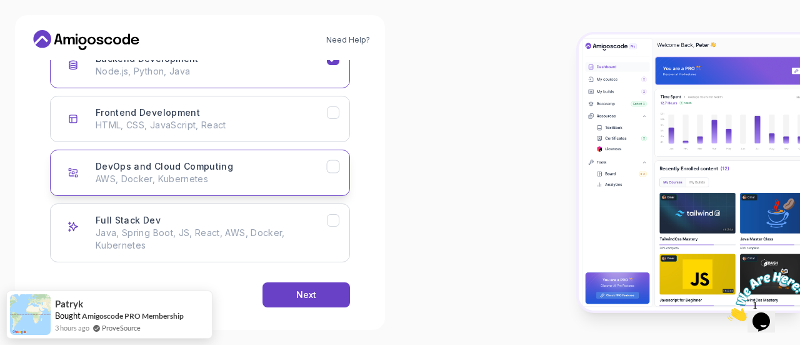
scroll to position [217, 0]
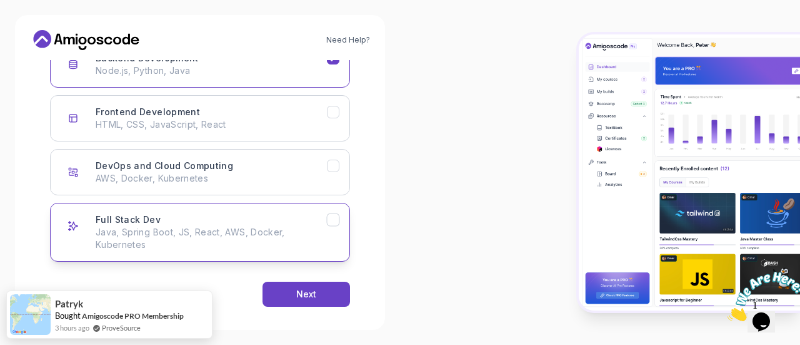
click at [240, 216] on div "Full Stack Dev Java, Spring Boot, JS, React, AWS, Docker, Kubernetes" at bounding box center [211, 232] width 231 height 38
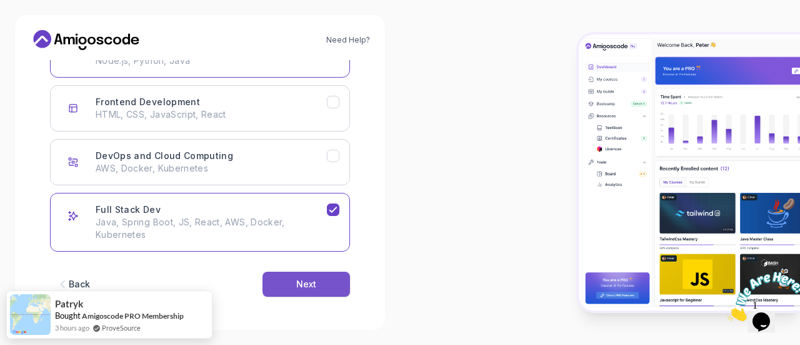
click at [299, 284] on div "Next" at bounding box center [306, 284] width 20 height 13
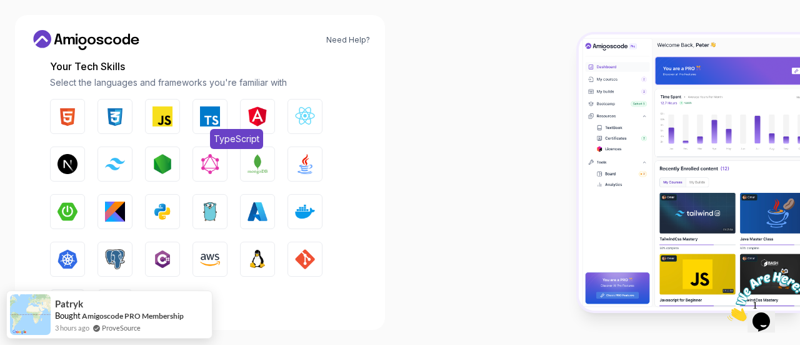
scroll to position [158, 0]
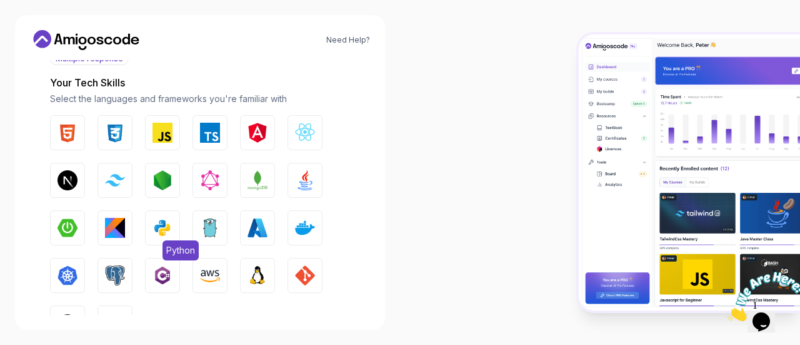
click at [151, 228] on button "Python" at bounding box center [162, 227] width 35 height 35
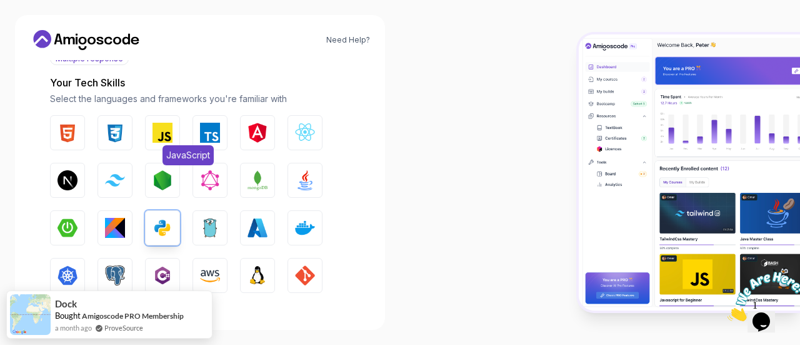
click at [162, 141] on img "button" at bounding box center [163, 133] width 20 height 20
click at [72, 133] on img "button" at bounding box center [68, 133] width 20 height 20
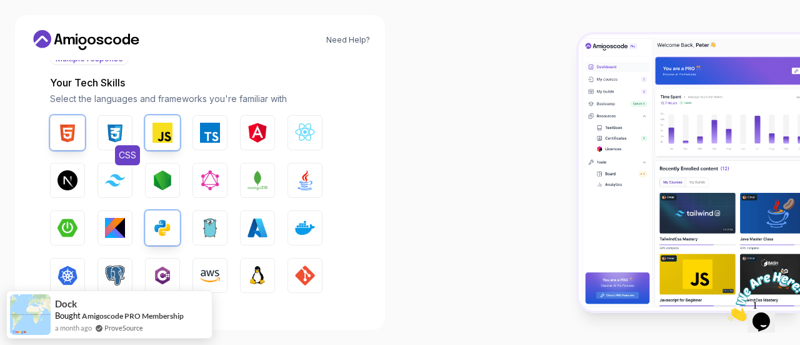
click at [98, 133] on button "CSS" at bounding box center [115, 132] width 35 height 35
click at [116, 194] on button "Tailwind CSS" at bounding box center [115, 180] width 35 height 35
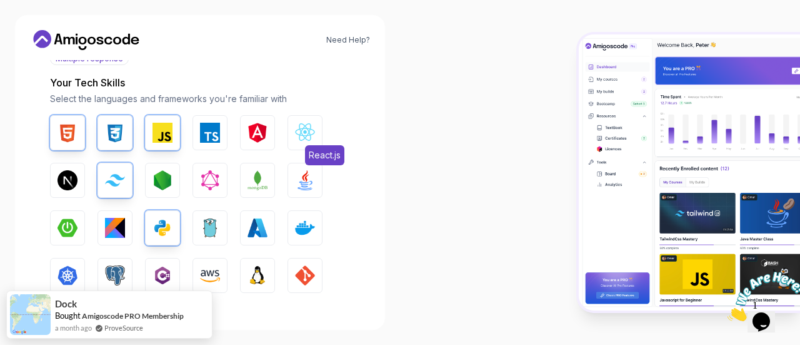
click at [303, 141] on img "button" at bounding box center [305, 133] width 20 height 20
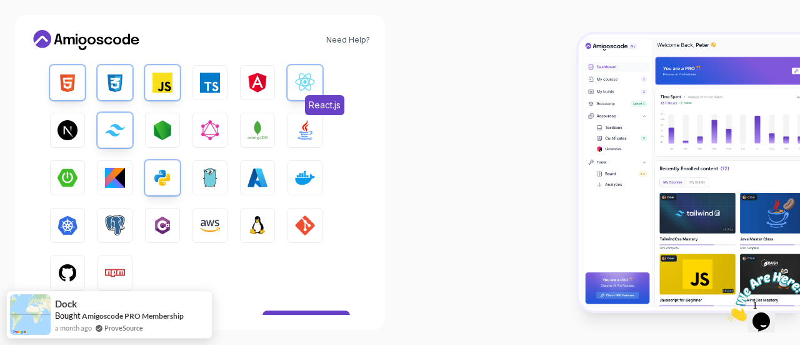
scroll to position [209, 0]
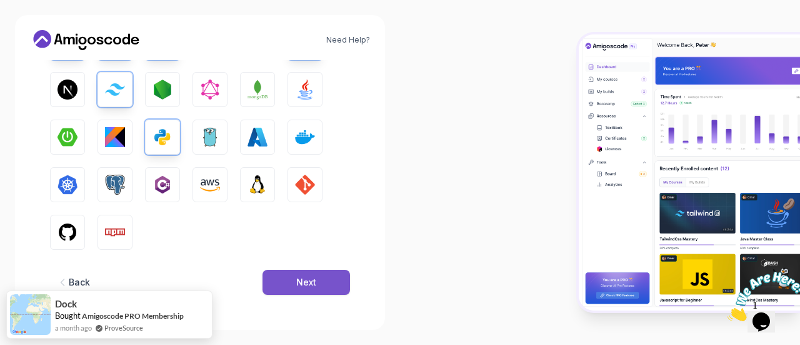
click at [299, 279] on div "Next" at bounding box center [306, 282] width 20 height 13
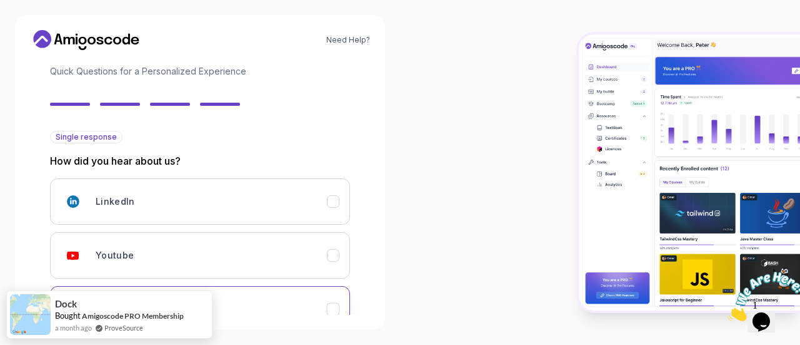
scroll to position [79, 0]
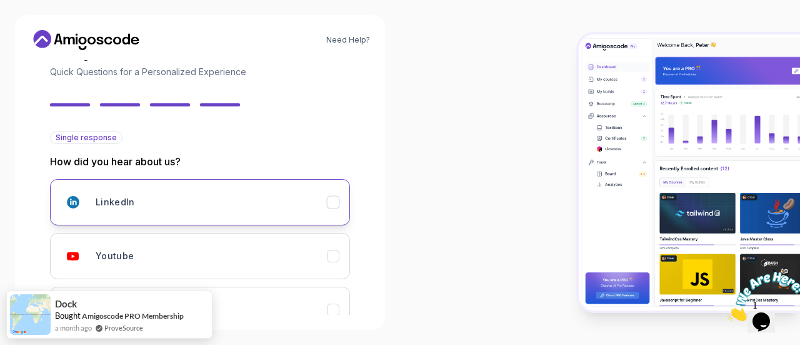
click at [183, 205] on div "LinkedIn" at bounding box center [211, 201] width 231 height 25
click at [168, 246] on div "Youtube" at bounding box center [211, 255] width 231 height 25
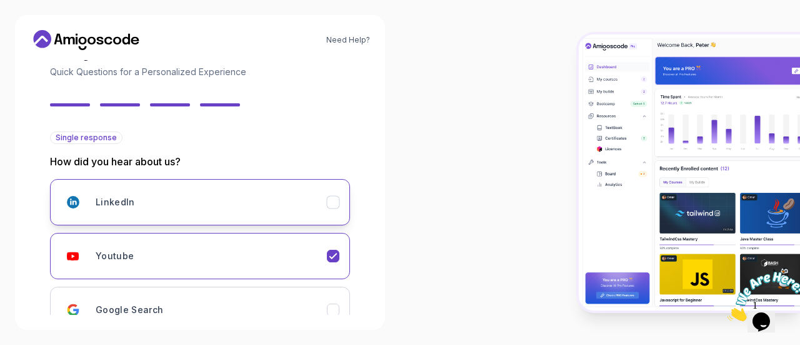
click at [214, 213] on div "LinkedIn" at bounding box center [211, 201] width 231 height 25
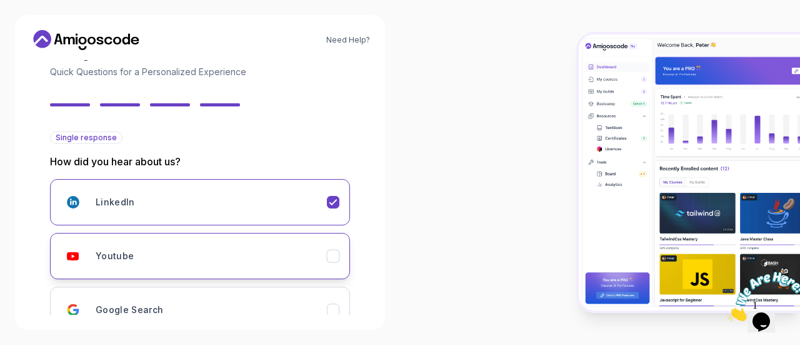
click at [185, 247] on div "Youtube" at bounding box center [211, 255] width 231 height 25
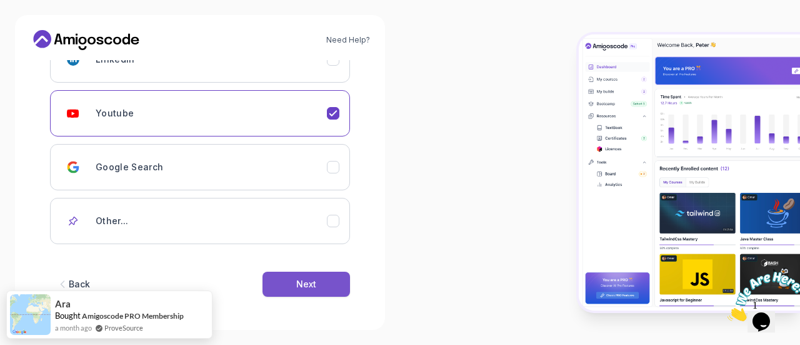
click at [306, 287] on div "Next" at bounding box center [306, 284] width 20 height 13
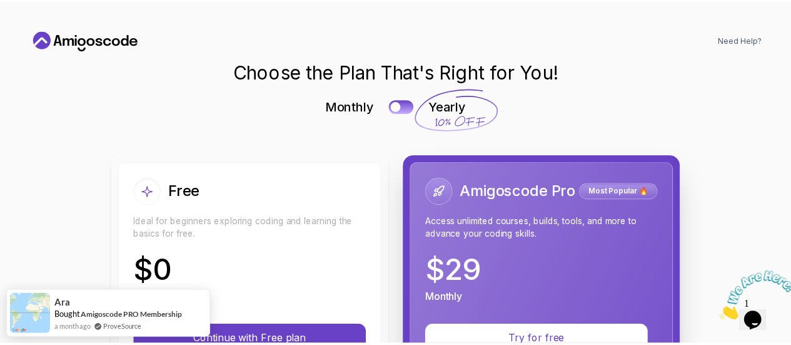
scroll to position [141, 0]
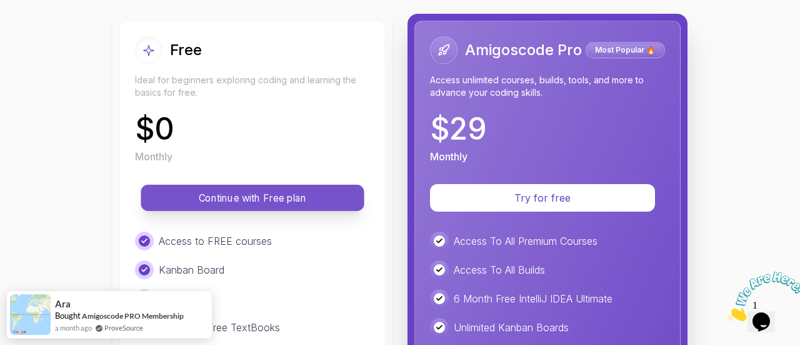
click at [265, 192] on p "Continue with Free plan" at bounding box center [252, 198] width 195 height 14
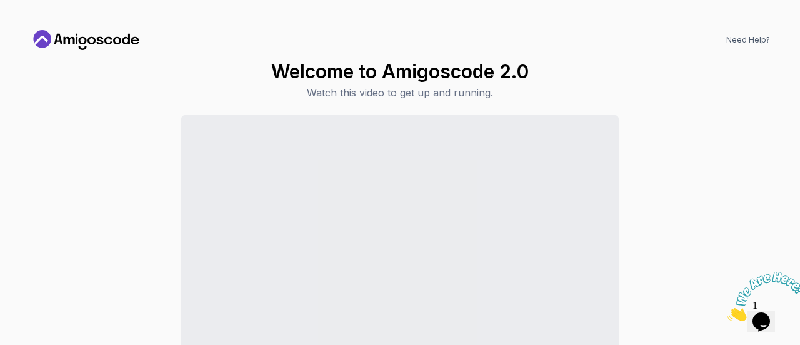
click at [728, 312] on icon "Close" at bounding box center [728, 317] width 0 height 11
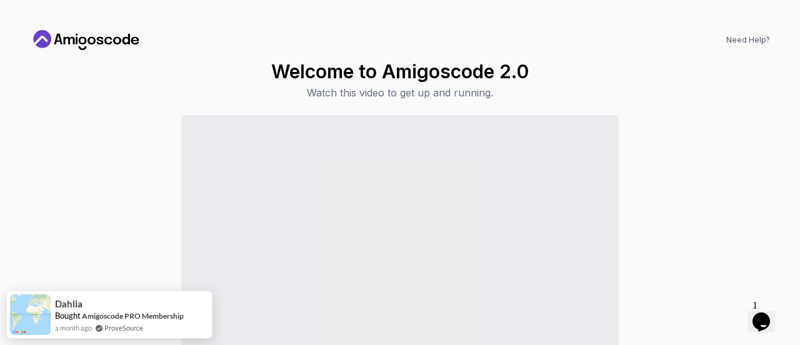
click at [70, 45] on icon at bounding box center [86, 40] width 113 height 20
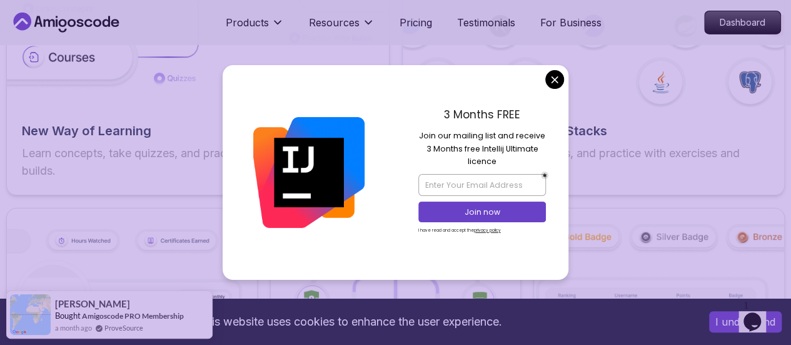
scroll to position [2086, 0]
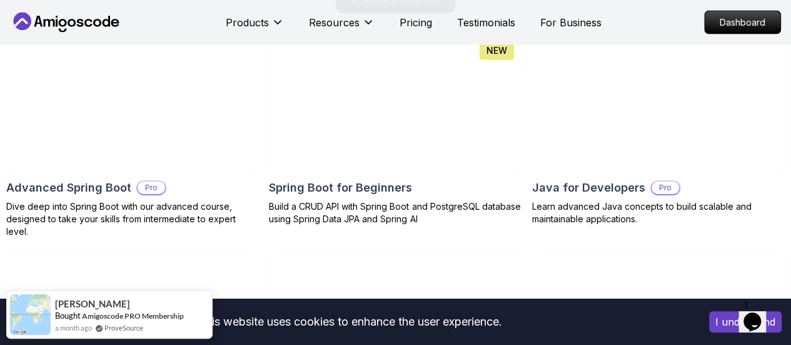
scroll to position [1337, 0]
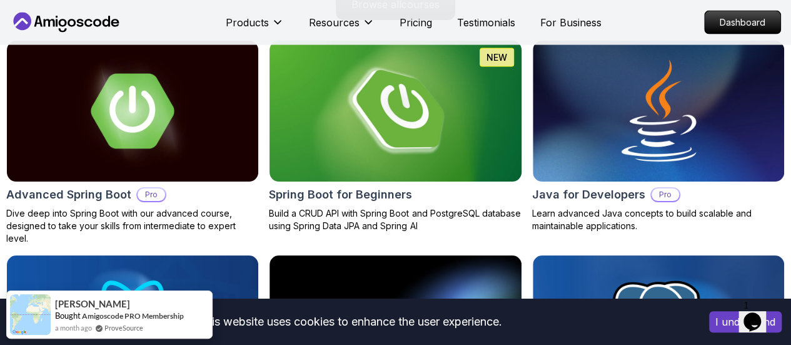
click at [386, 153] on img at bounding box center [395, 111] width 264 height 148
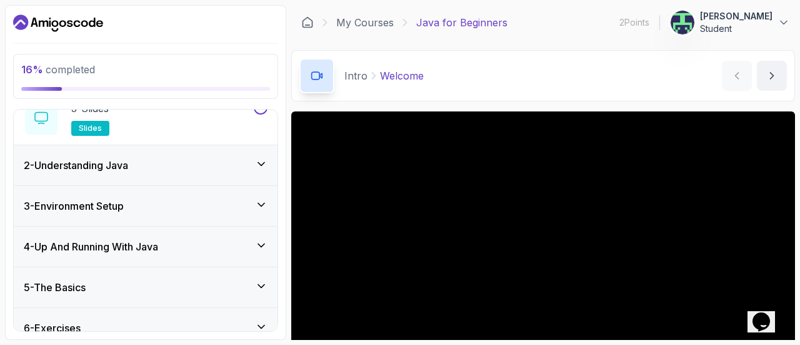
scroll to position [164, 0]
click at [103, 202] on h3 "3 - Environment Setup" at bounding box center [74, 204] width 100 height 15
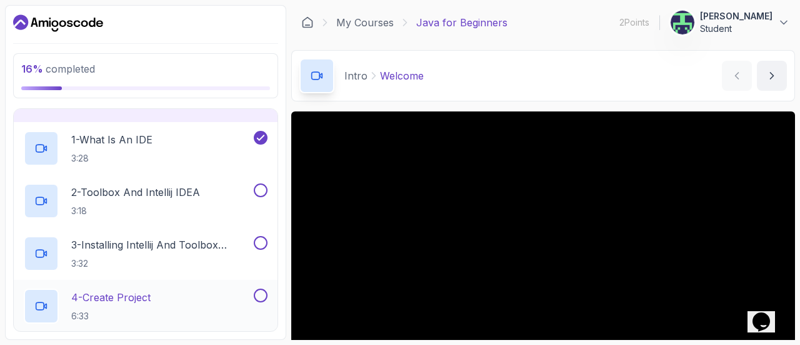
scroll to position [0, 0]
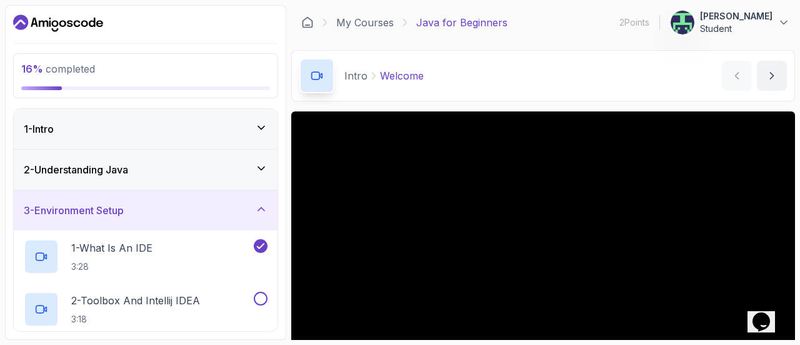
click at [116, 171] on h3 "2 - Understanding Java" at bounding box center [76, 169] width 104 height 15
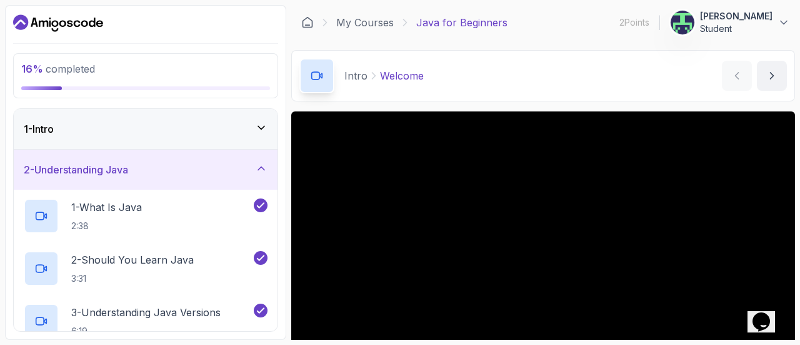
click at [116, 171] on h3 "2 - Understanding Java" at bounding box center [76, 169] width 104 height 15
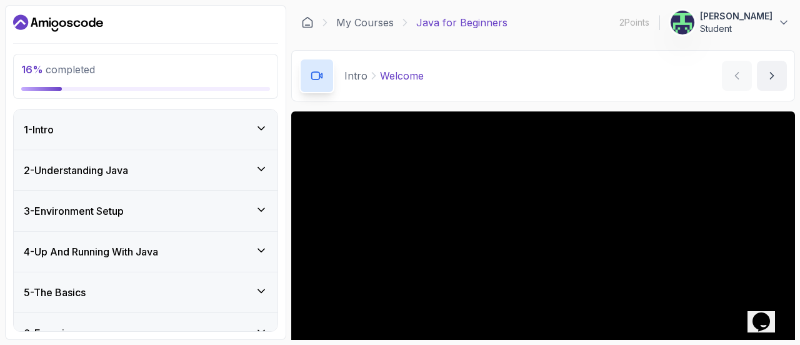
scroll to position [59, 0]
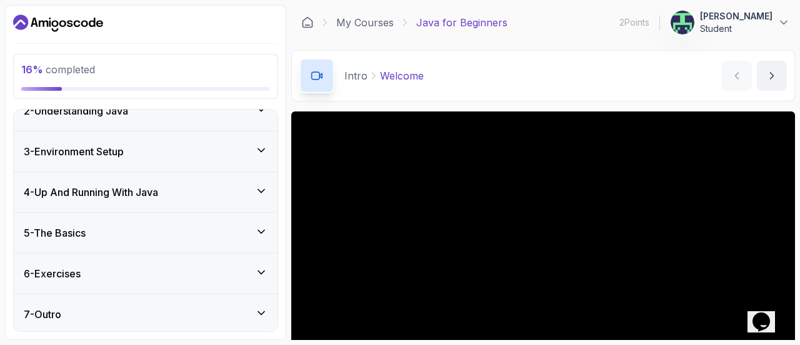
click at [116, 149] on h3 "3 - Environment Setup" at bounding box center [74, 151] width 100 height 15
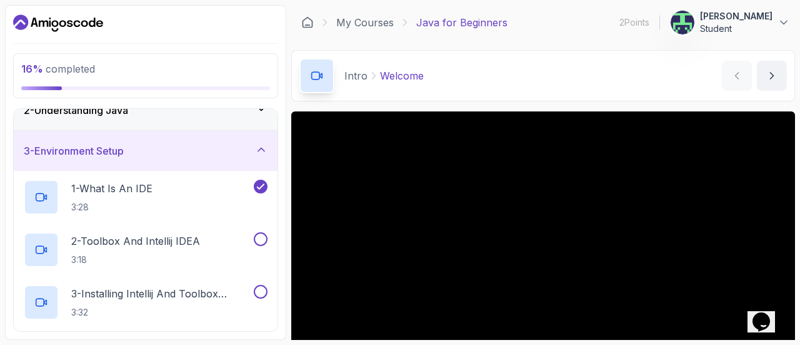
scroll to position [88, 0]
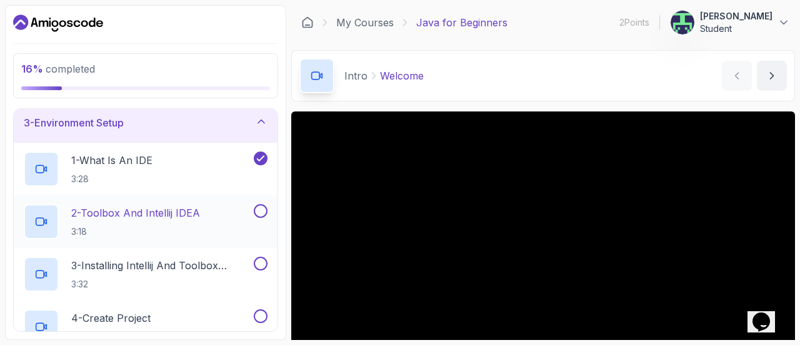
click at [114, 218] on p "2 - Toolbox And Intellij IDEA" at bounding box center [135, 212] width 129 height 15
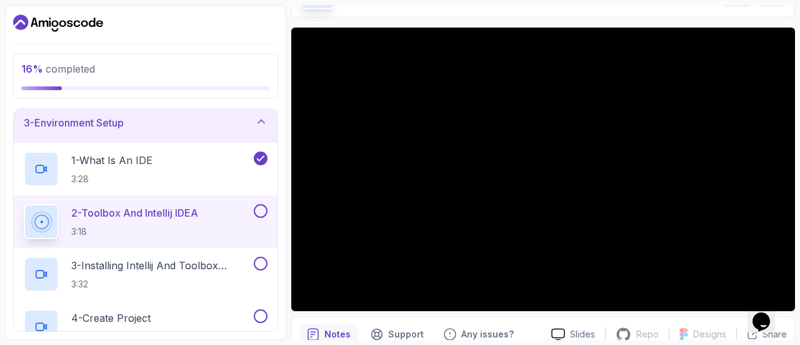
scroll to position [84, 0]
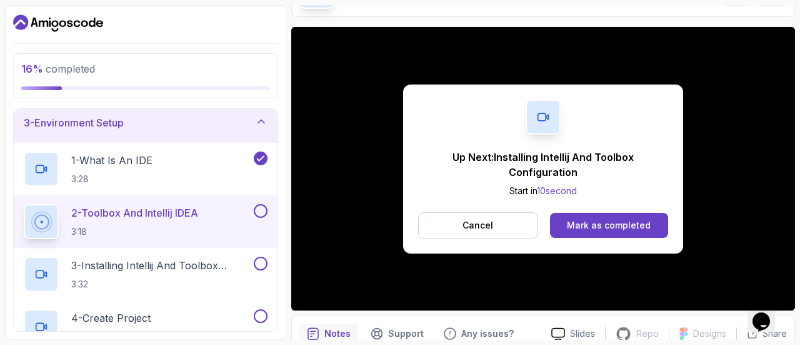
click at [658, 124] on div "Up Next: Installing Intellij And Toolbox Configuration Start in 10 second Cance…" at bounding box center [543, 168] width 280 height 169
click at [584, 231] on button "Mark as completed" at bounding box center [609, 225] width 118 height 25
